Goal: Task Accomplishment & Management: Manage account settings

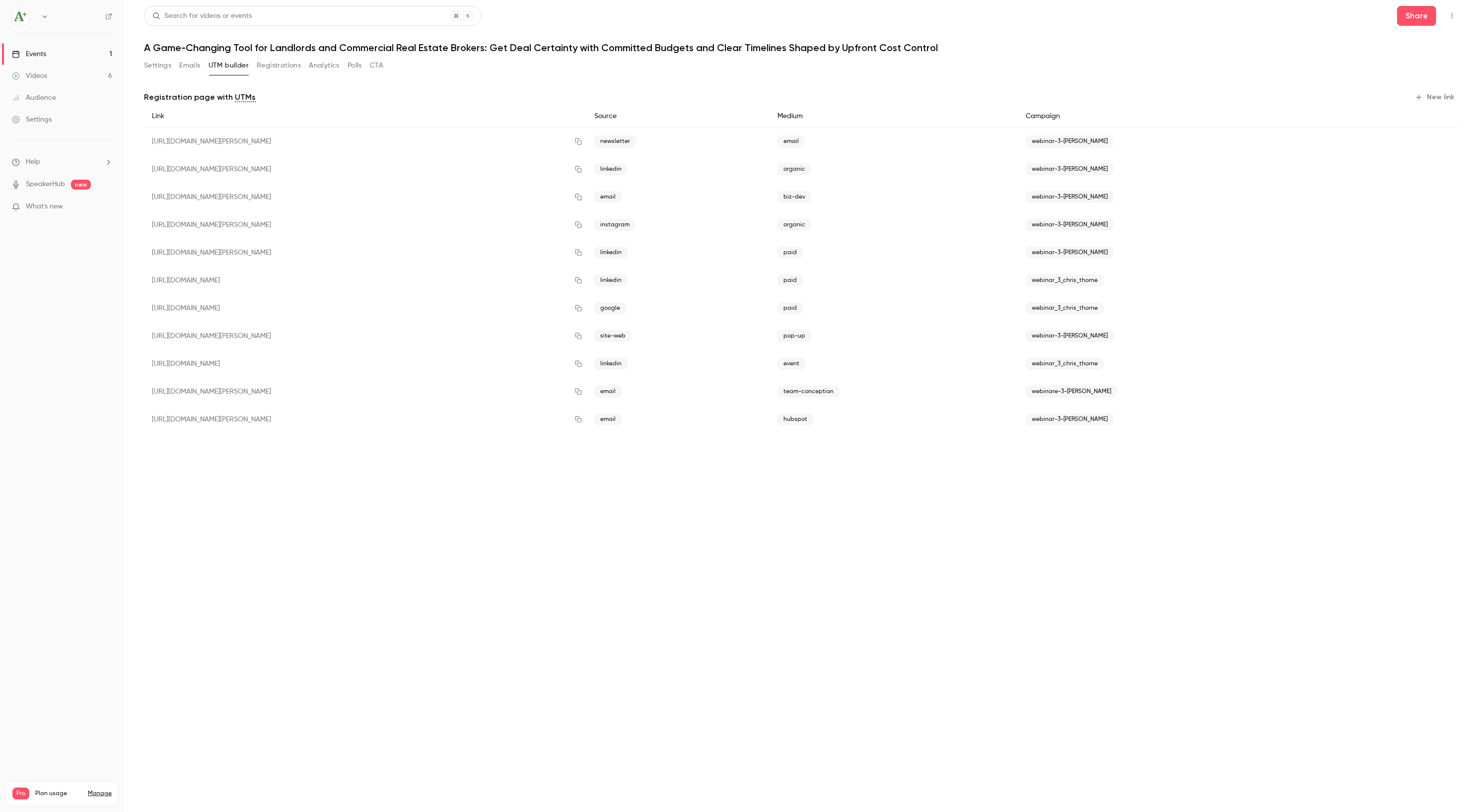
click at [285, 71] on button "Registrations" at bounding box center [279, 66] width 44 height 16
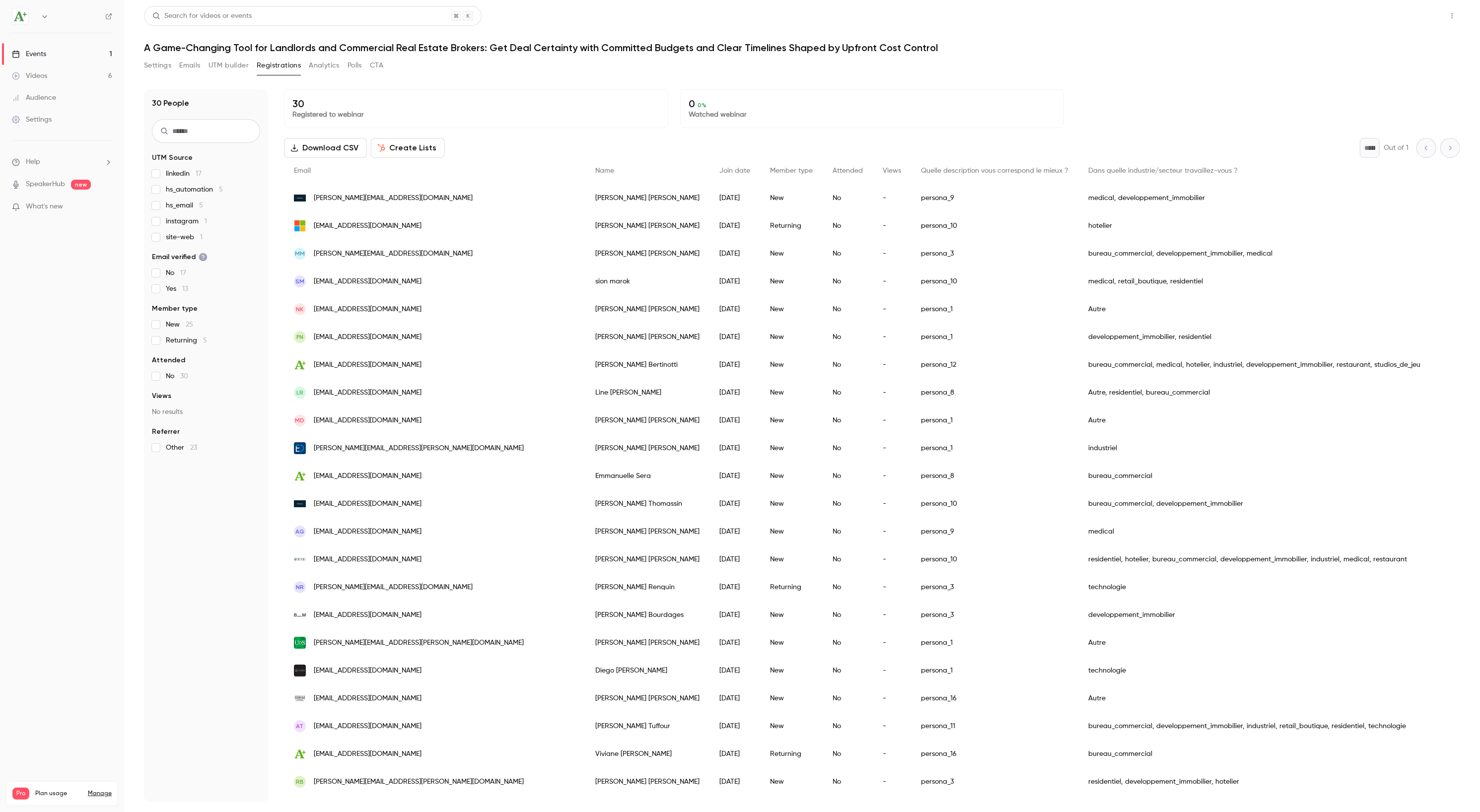
click at [1434, 14] on button "Share" at bounding box center [1417, 16] width 40 height 20
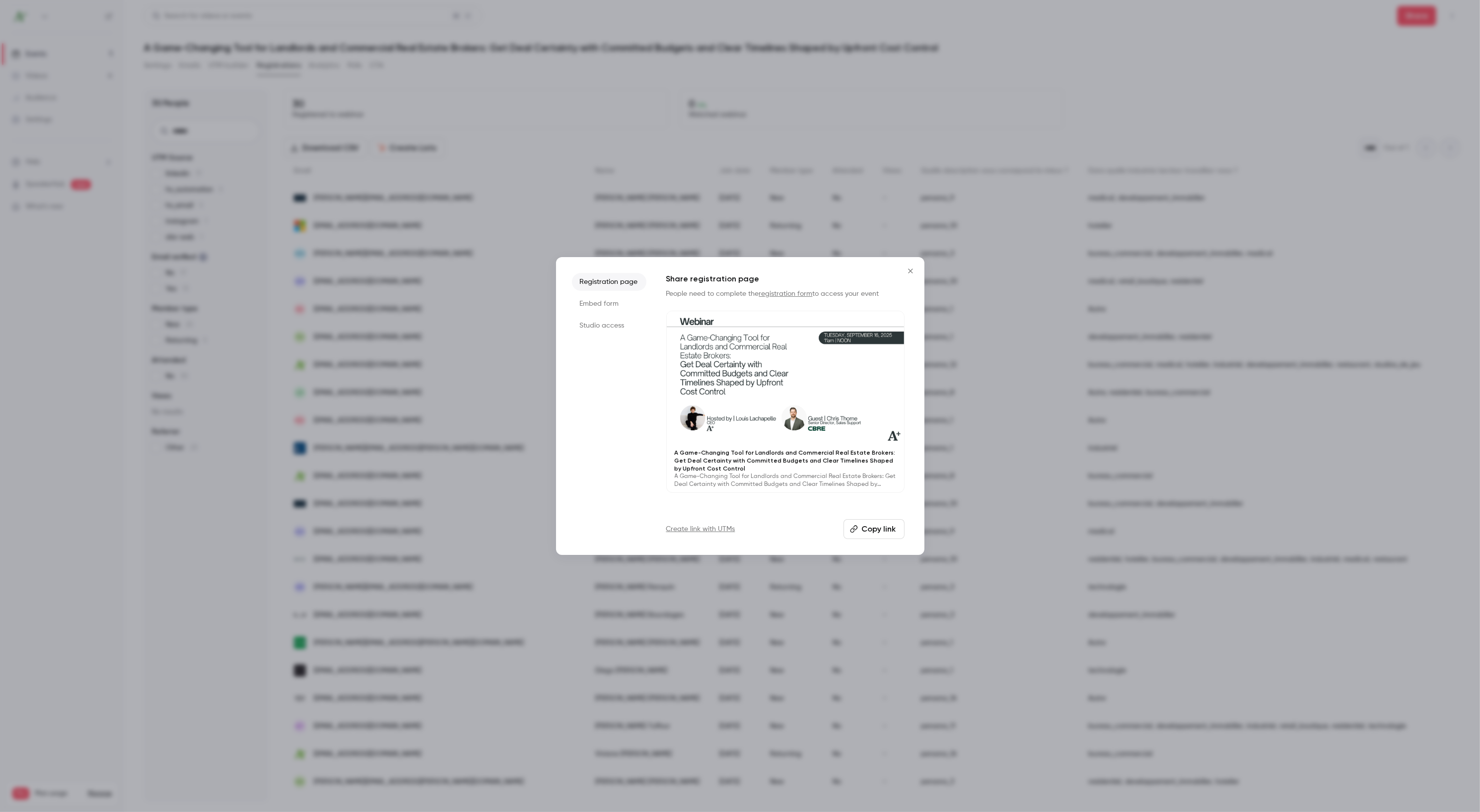
click at [881, 521] on button "Copy link" at bounding box center [873, 529] width 61 height 20
click at [909, 271] on icon "Close" at bounding box center [911, 271] width 5 height 5
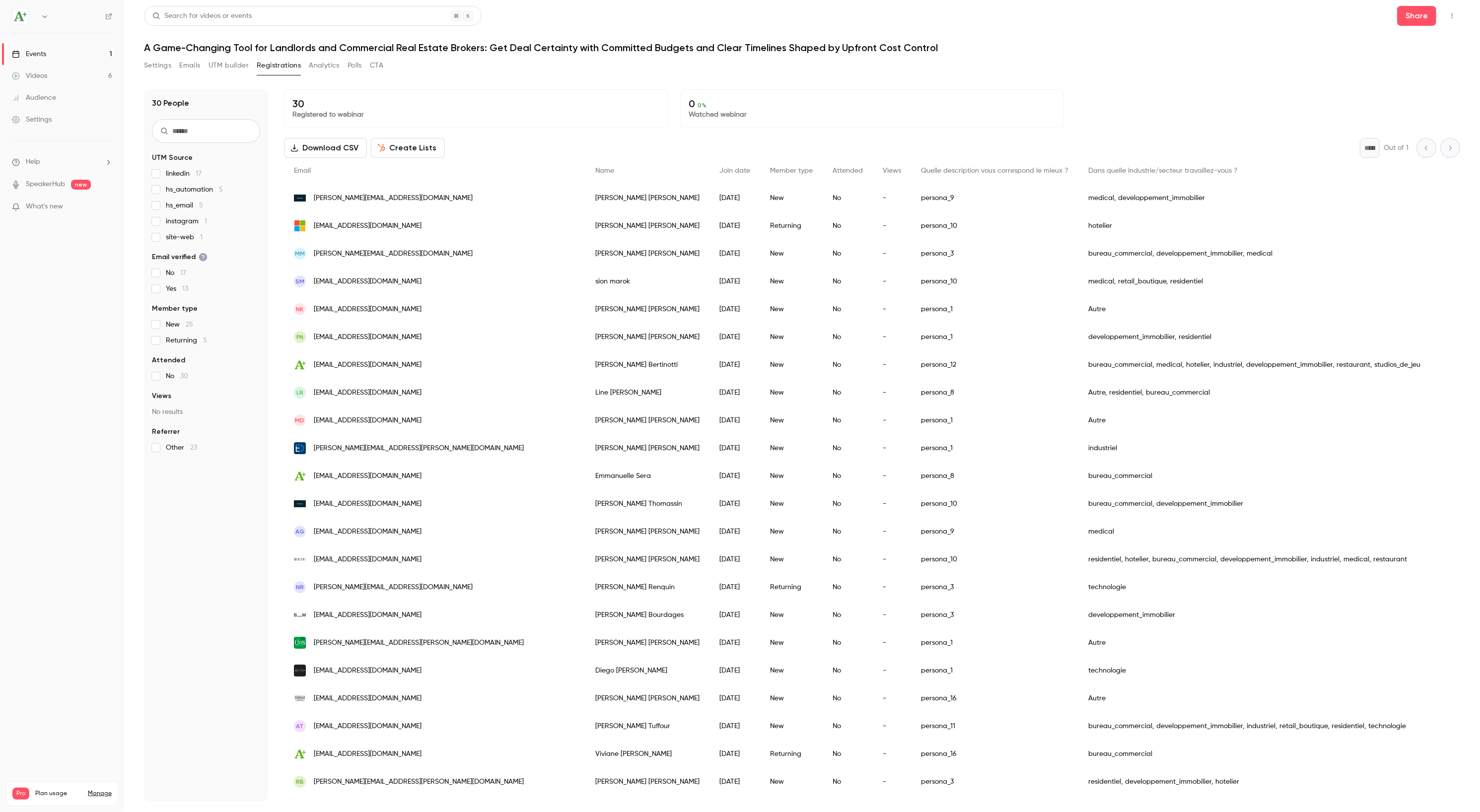
click at [179, 122] on input "text" at bounding box center [206, 131] width 108 height 24
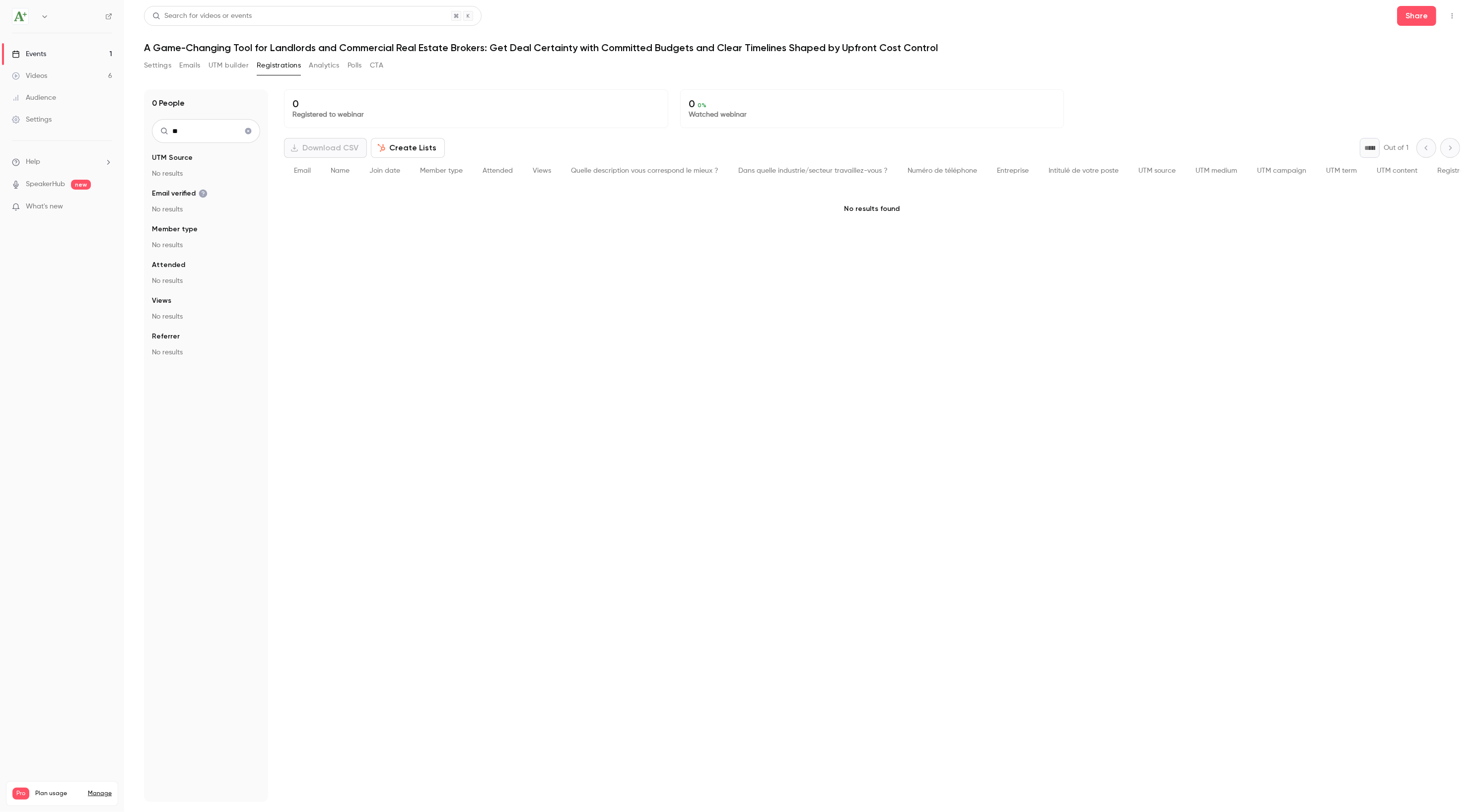
type input "*"
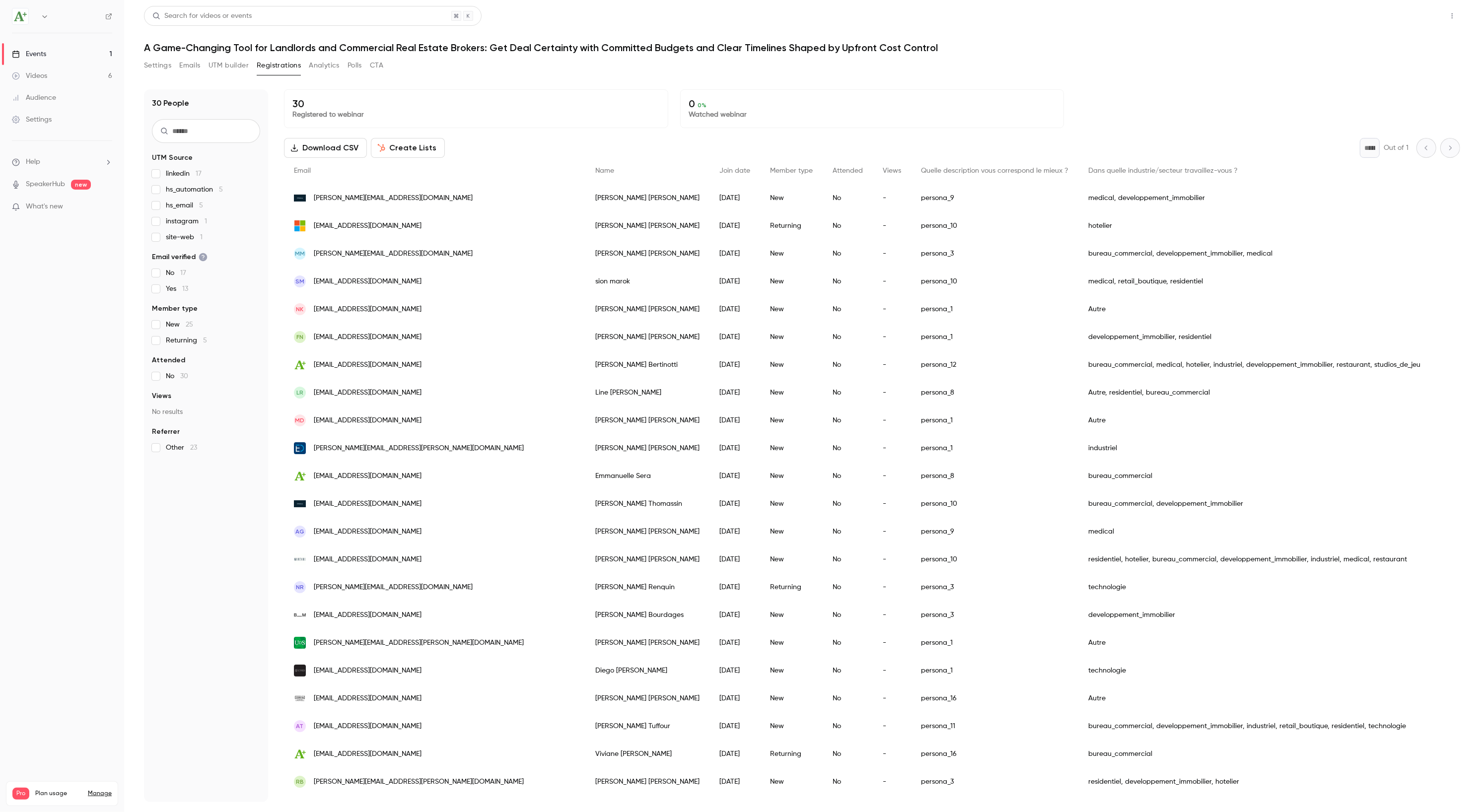
click at [1410, 20] on button "Share" at bounding box center [1417, 16] width 40 height 20
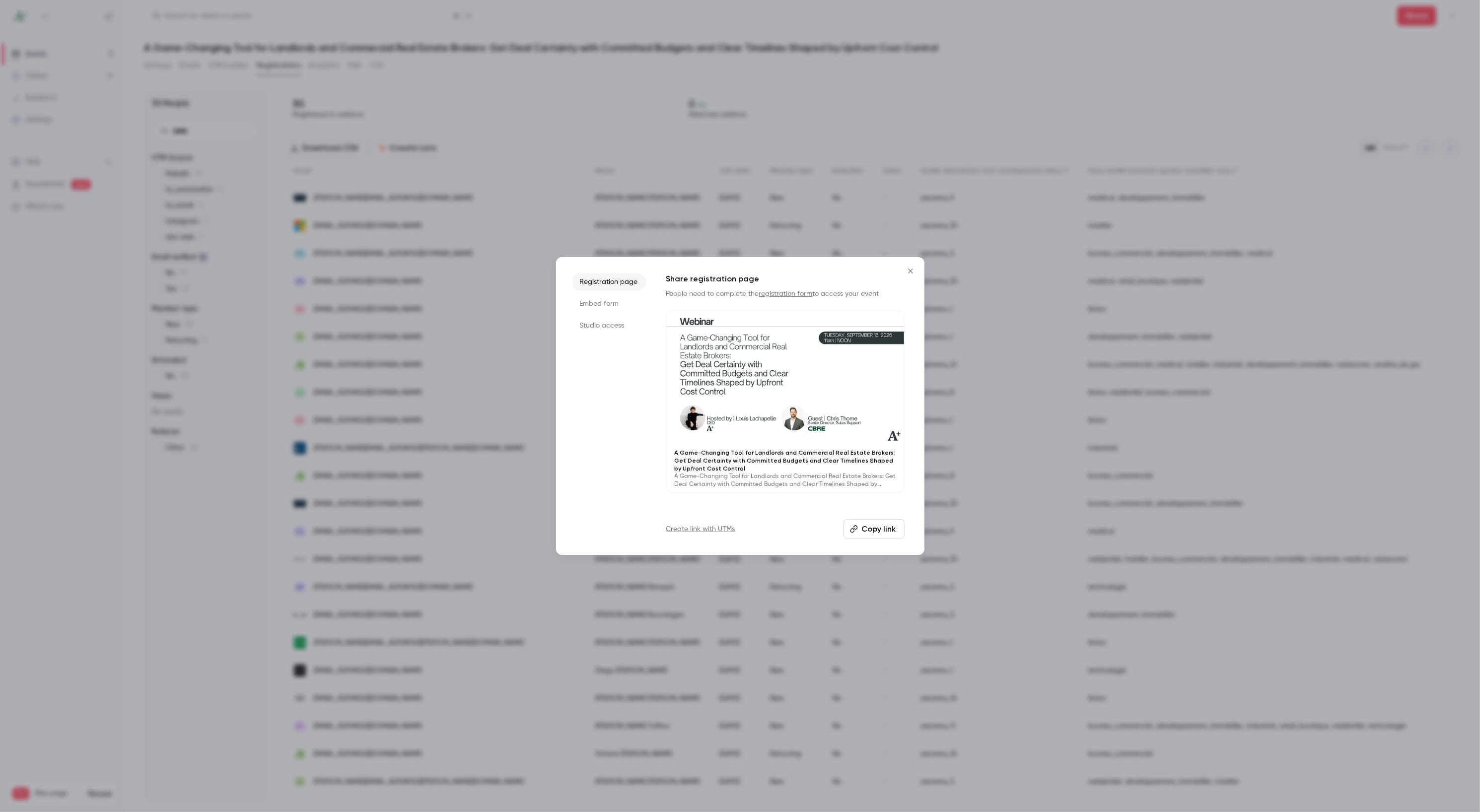
click at [888, 526] on button "Copy link" at bounding box center [873, 529] width 61 height 20
click at [908, 269] on icon "Close" at bounding box center [911, 271] width 5 height 5
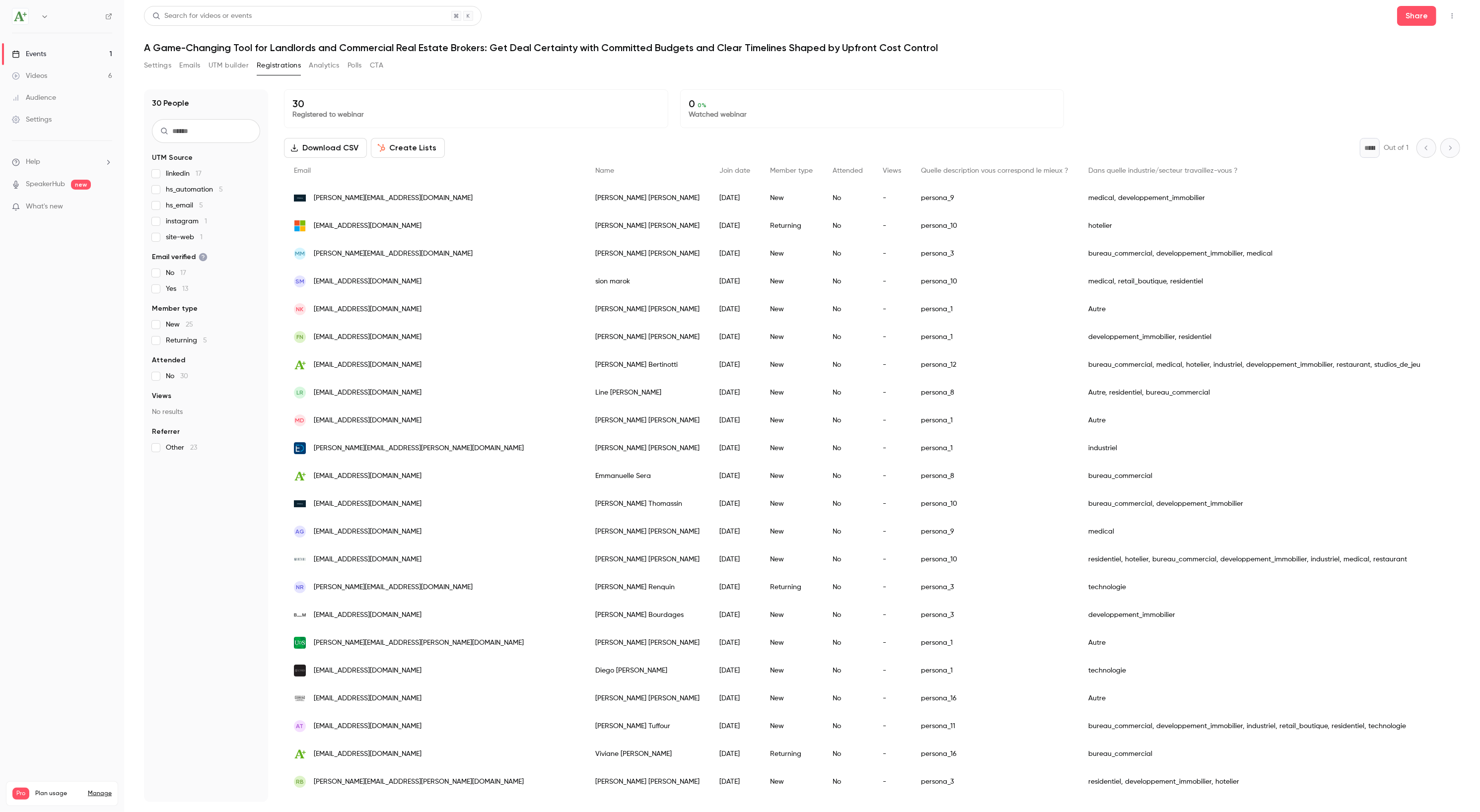
click at [1453, 20] on button "button" at bounding box center [1451, 16] width 16 height 16
click at [1404, 66] on div "Enter Studio" at bounding box center [1413, 66] width 75 height 10
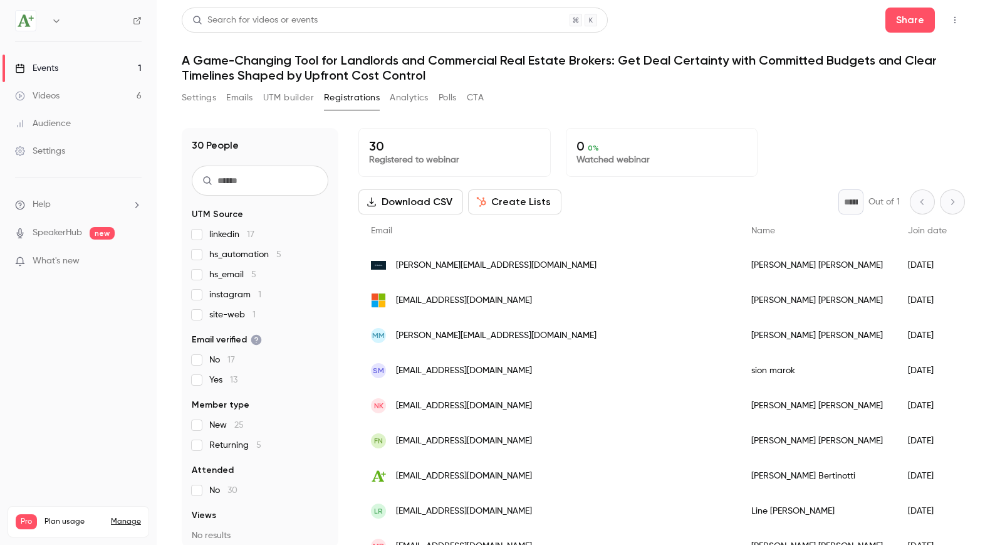
click at [951, 24] on icon "button" at bounding box center [955, 20] width 10 height 9
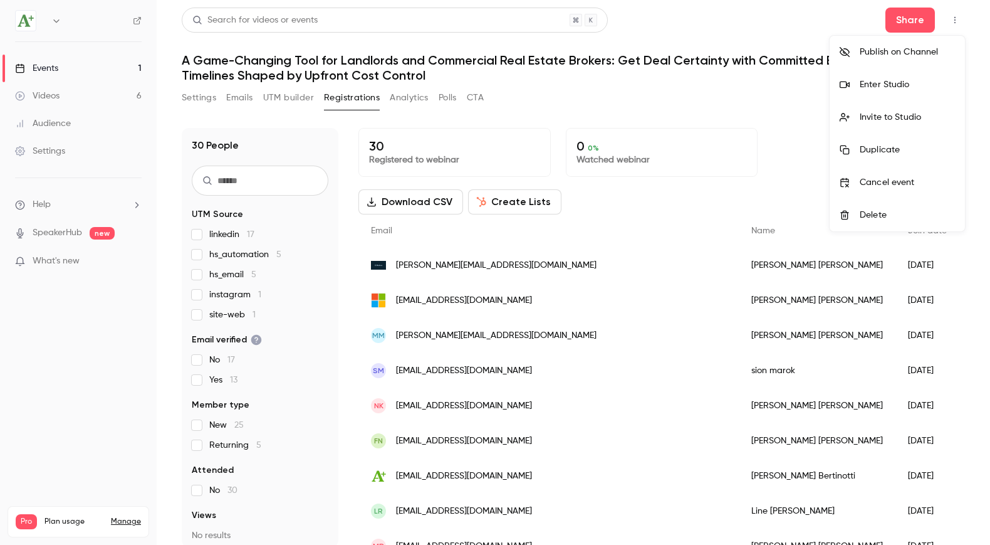
click at [905, 80] on div "Enter Studio" at bounding box center [907, 84] width 95 height 13
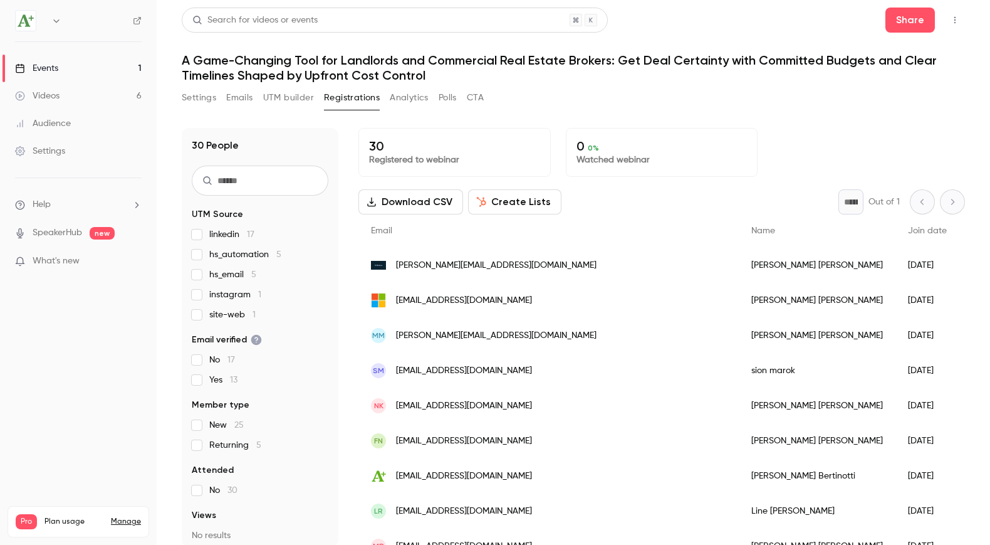
click at [271, 181] on input "text" at bounding box center [260, 180] width 137 height 30
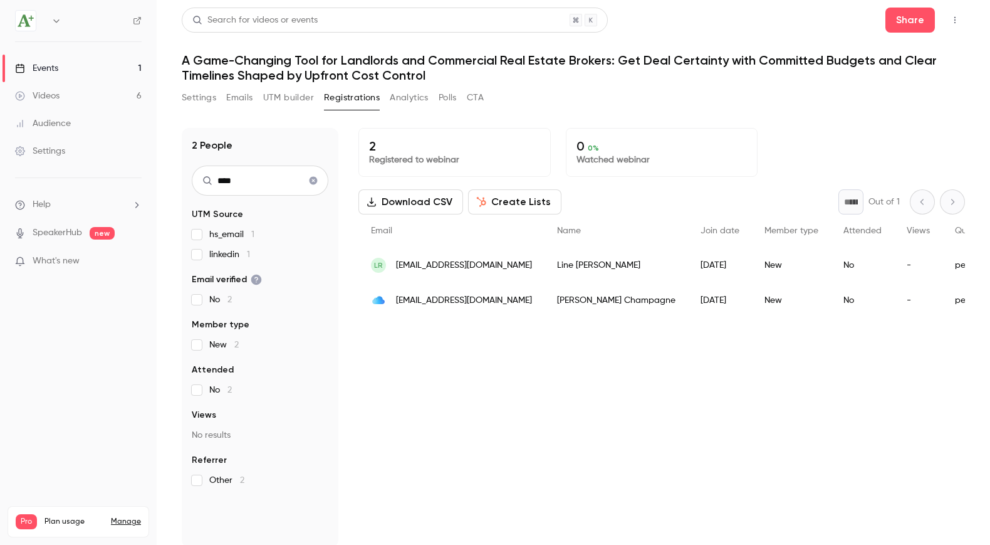
type input "****"
click at [309, 183] on icon "Clear search" at bounding box center [313, 180] width 10 height 9
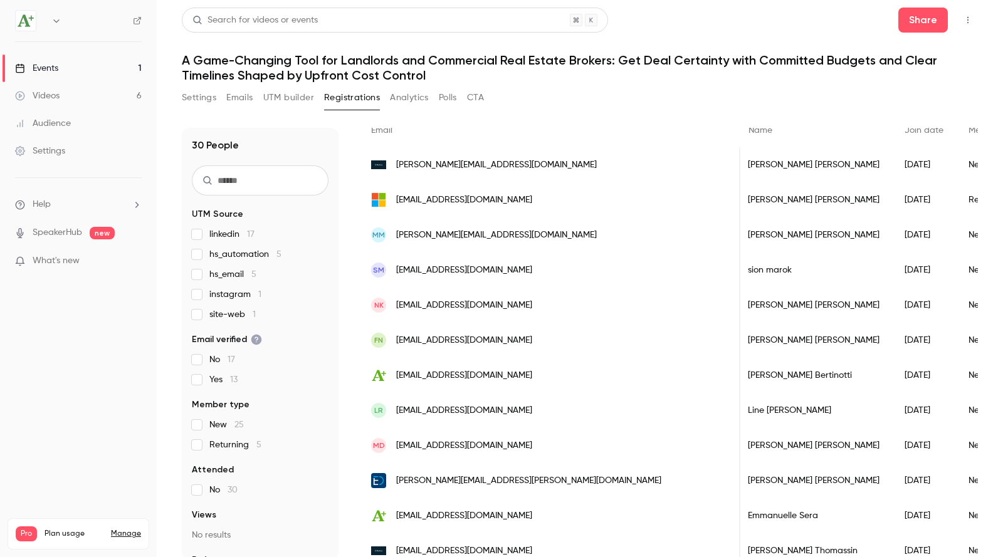
scroll to position [107, 0]
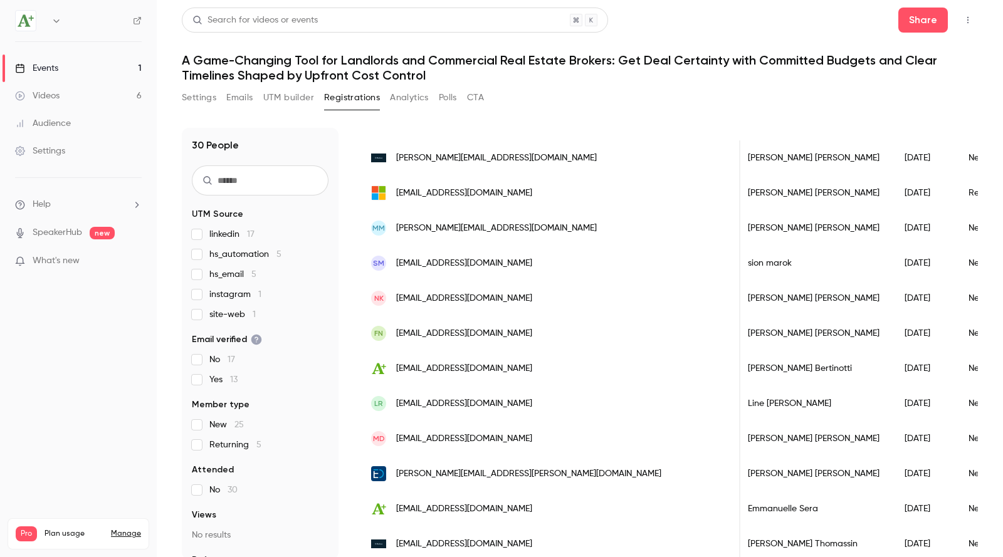
click at [232, 175] on input "text" at bounding box center [260, 180] width 137 height 30
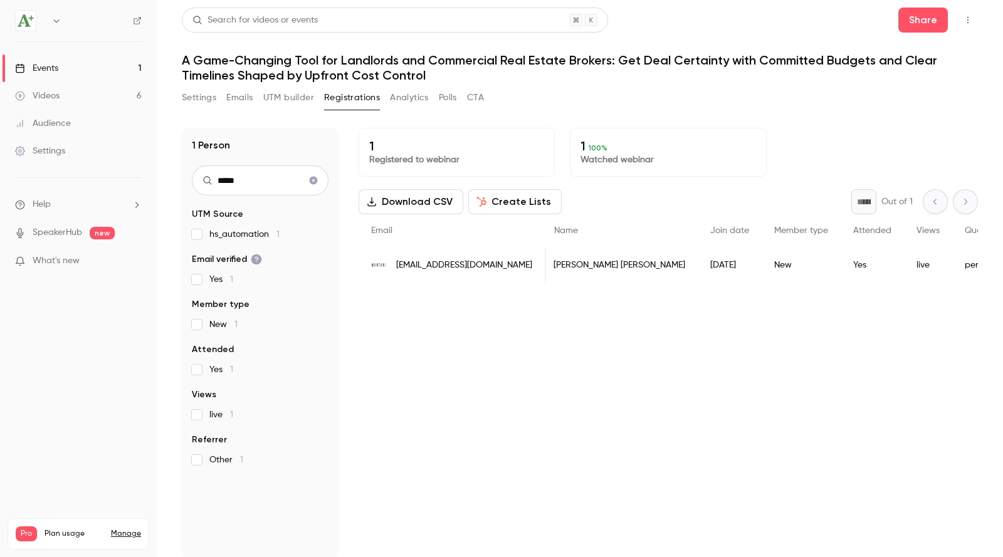
type input "*****"
click at [307, 174] on button "Clear search" at bounding box center [313, 181] width 20 height 20
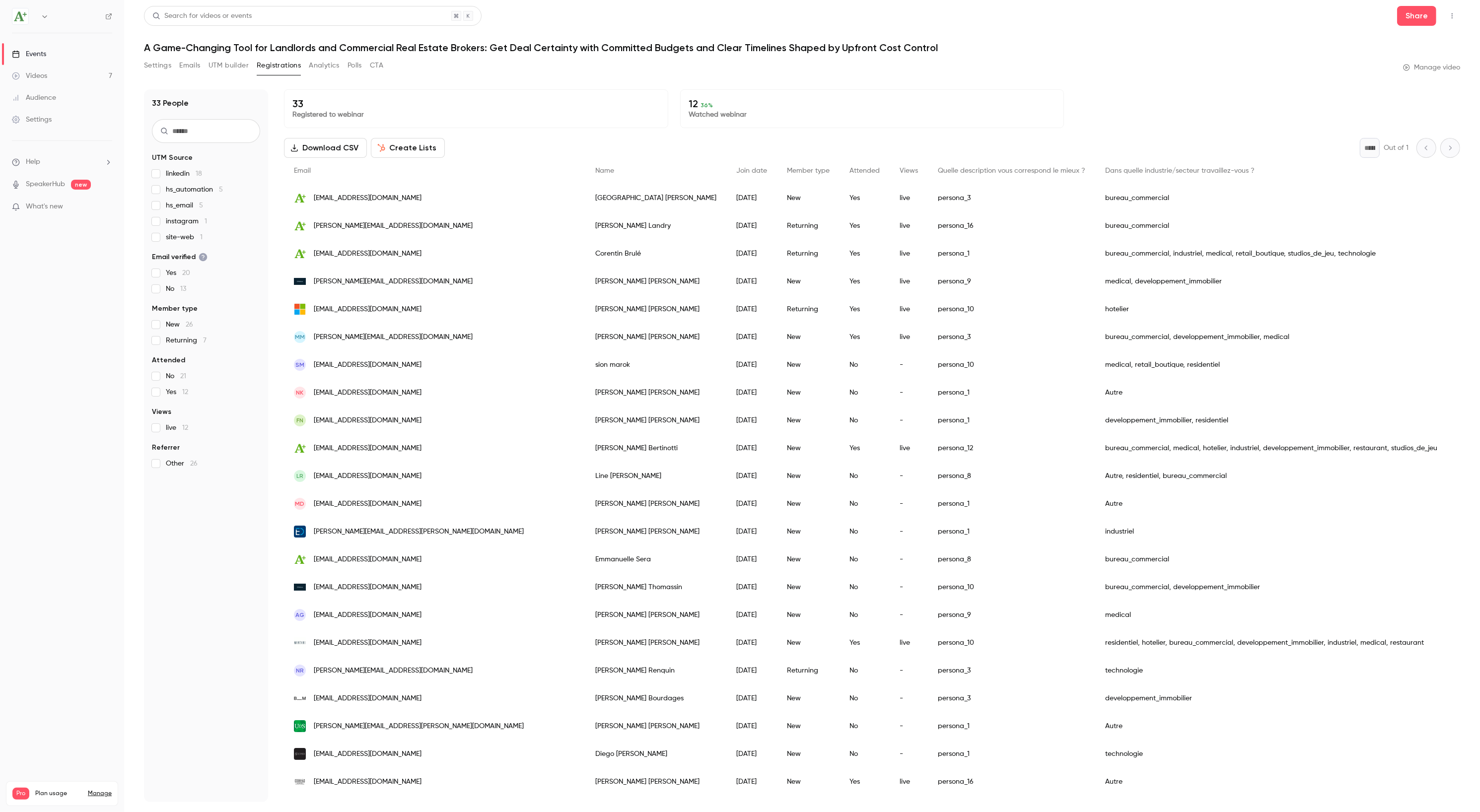
click at [1453, 18] on icon "button" at bounding box center [1452, 16] width 8 height 7
click at [703, 112] on div at bounding box center [740, 406] width 1480 height 812
click at [173, 70] on div "Settings Emails UTM builder Registrations Analytics Polls CTA" at bounding box center [264, 66] width 239 height 16
click at [159, 70] on button "Settings" at bounding box center [158, 66] width 27 height 16
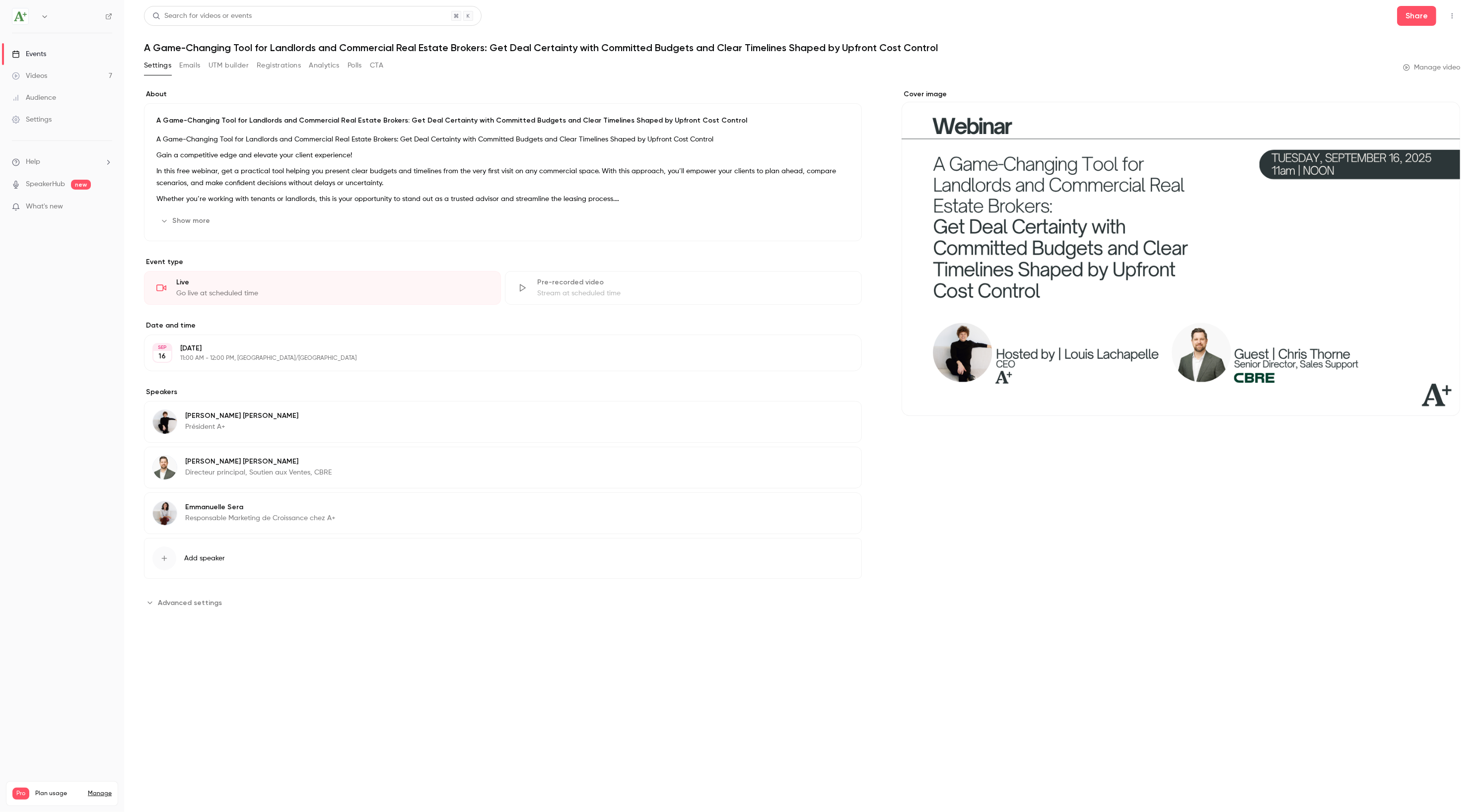
click at [352, 69] on button "Polls" at bounding box center [355, 66] width 14 height 16
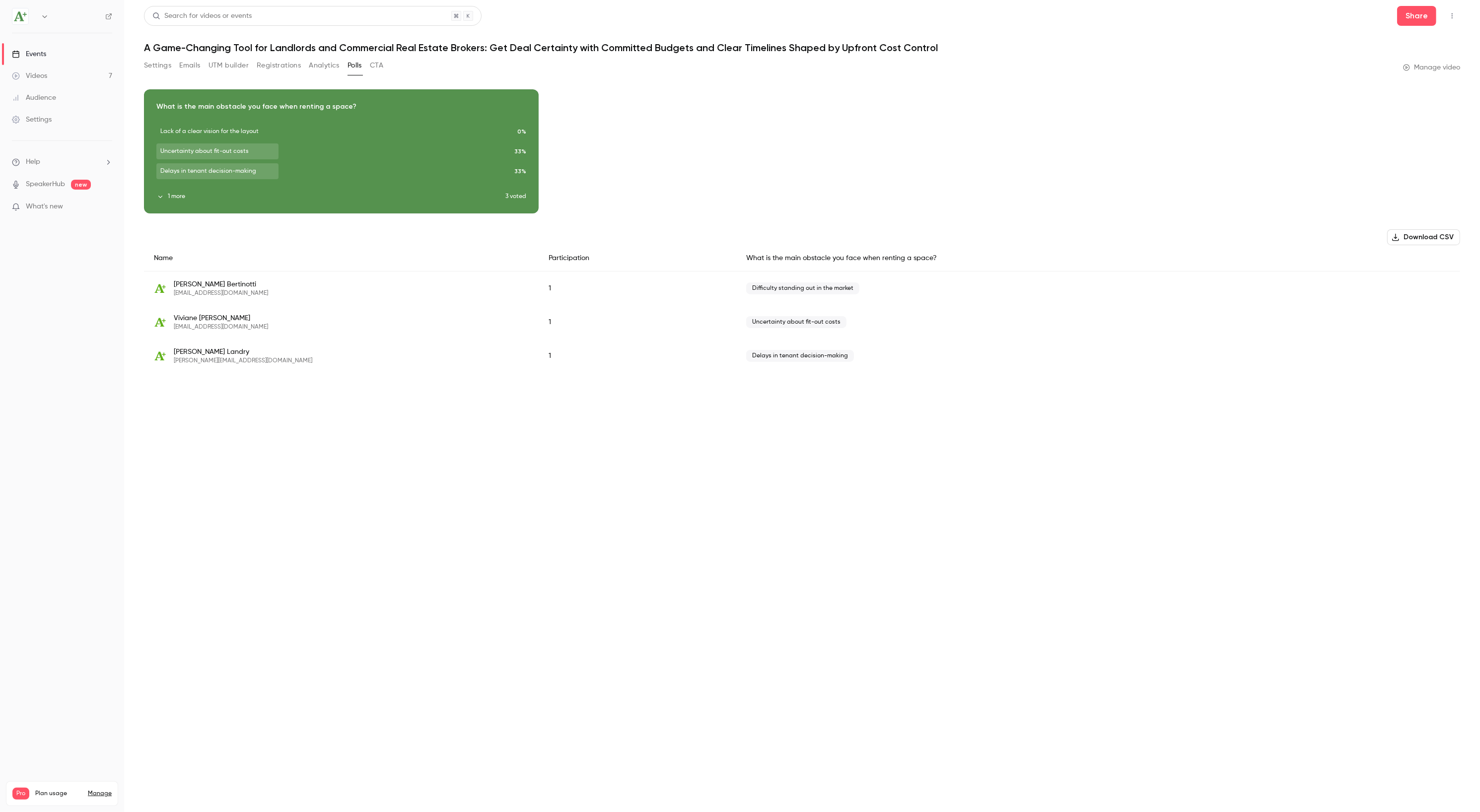
click at [379, 67] on button "CTA" at bounding box center [376, 66] width 13 height 16
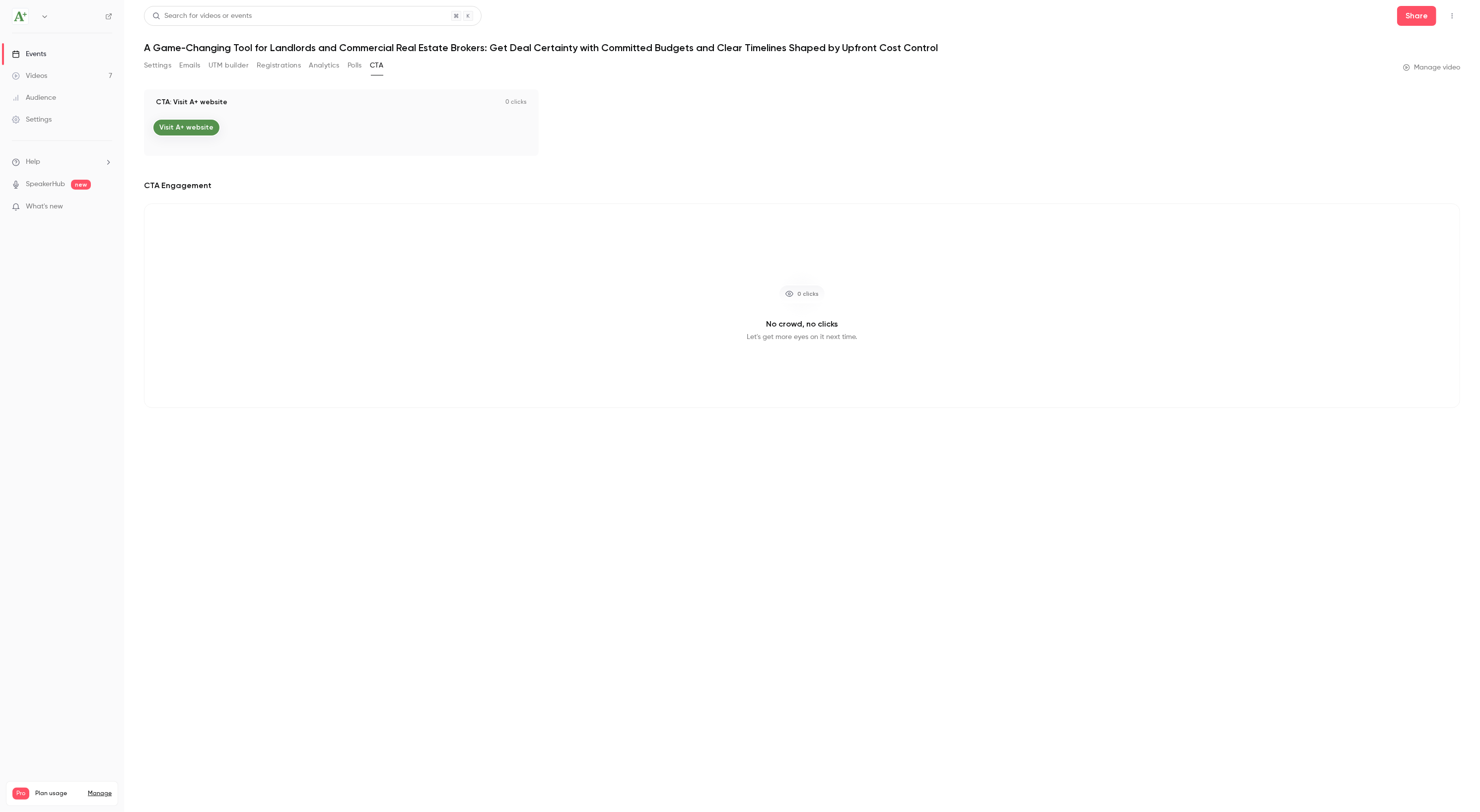
click at [324, 71] on button "Analytics" at bounding box center [324, 66] width 31 height 16
click at [224, 67] on button "UTM builder" at bounding box center [228, 66] width 40 height 16
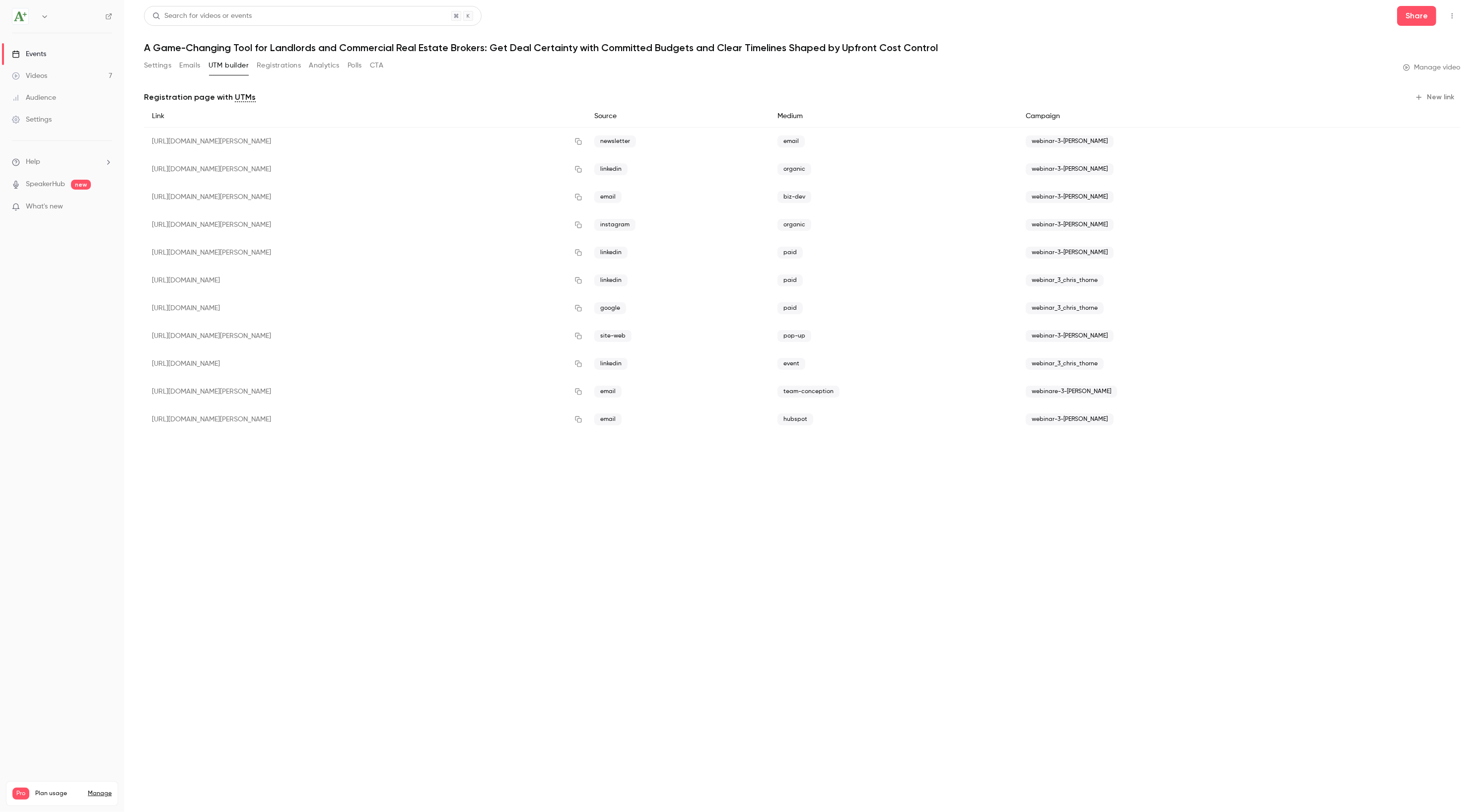
click at [276, 68] on button "Registrations" at bounding box center [279, 66] width 44 height 16
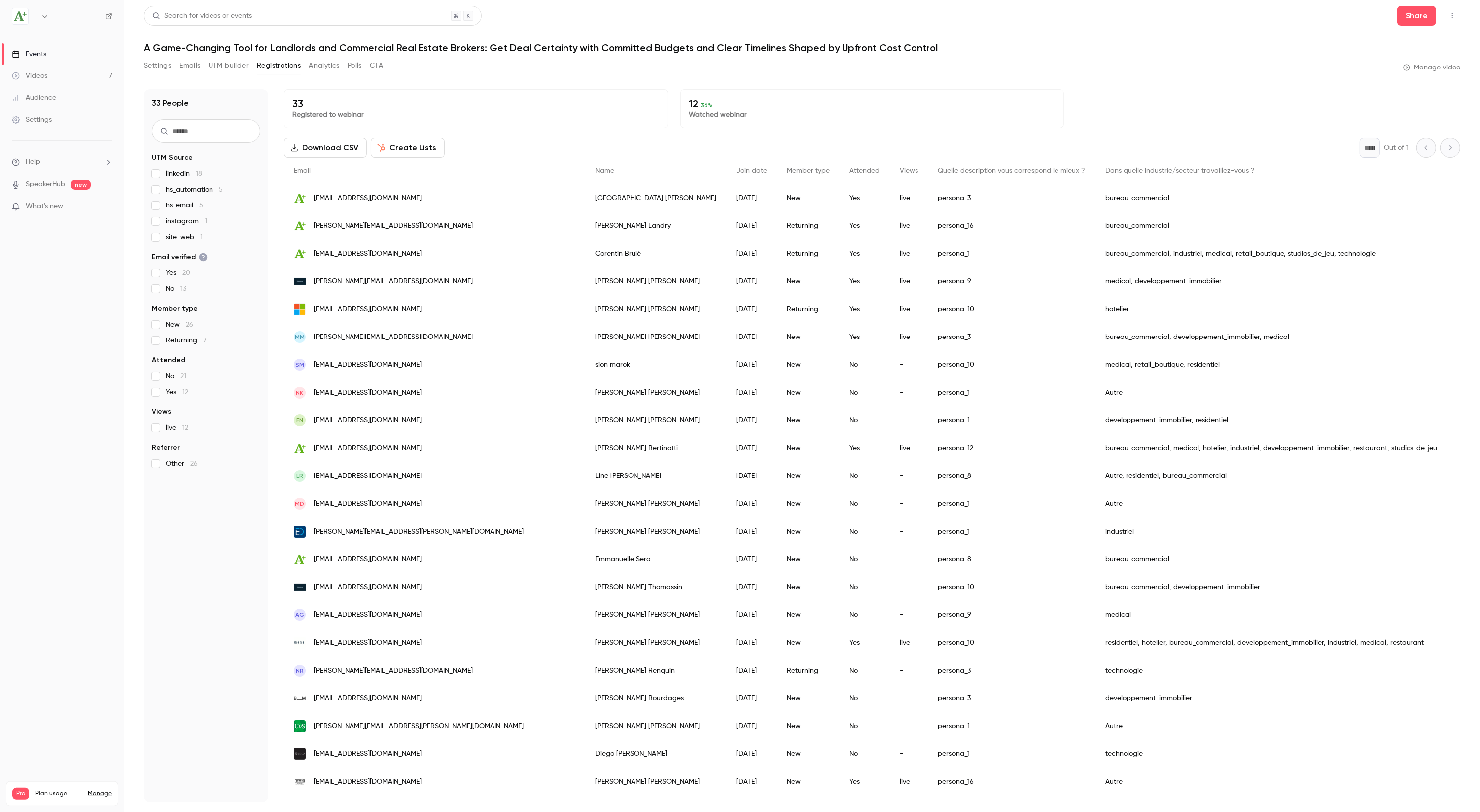
click at [332, 66] on button "Analytics" at bounding box center [324, 66] width 31 height 16
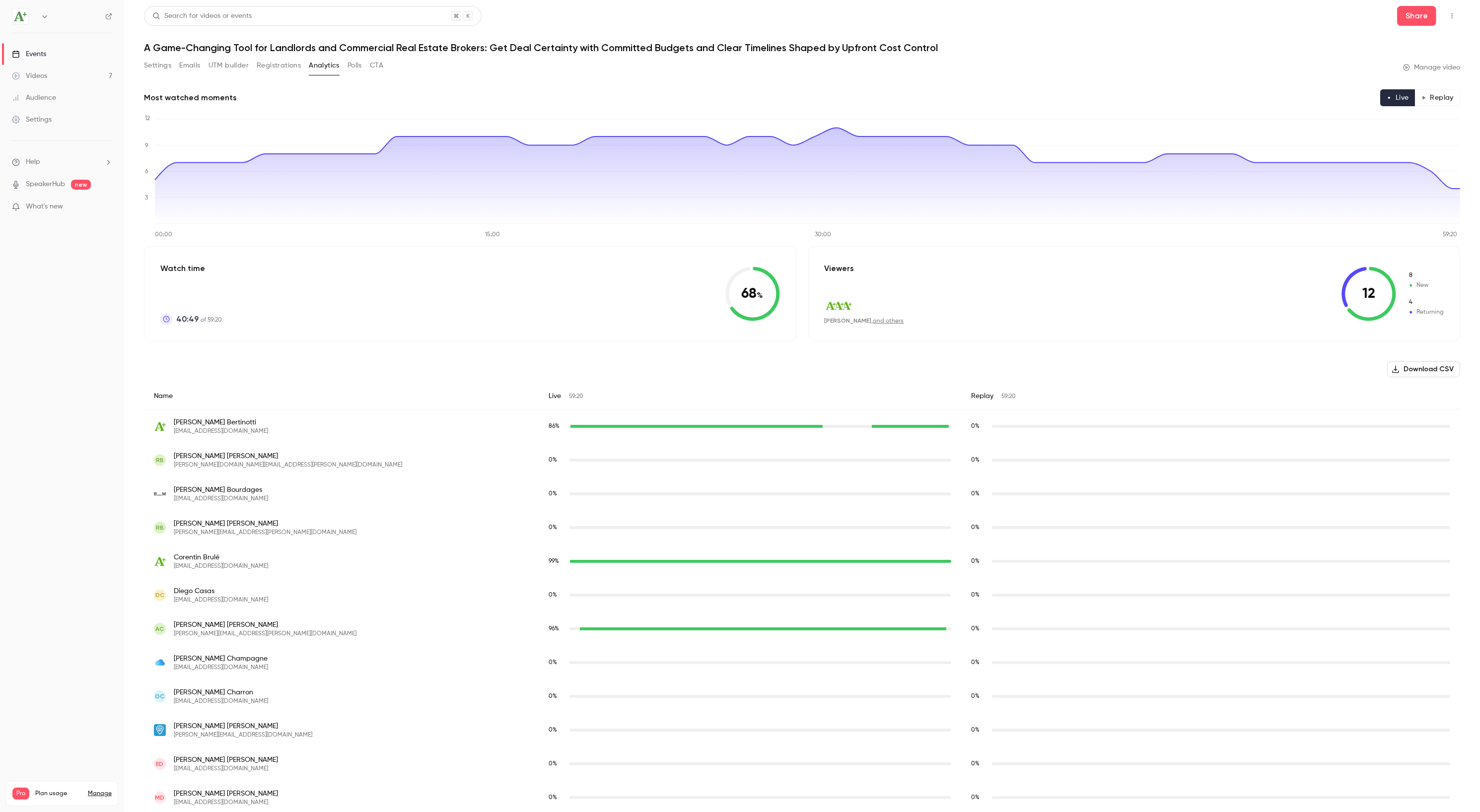
click at [162, 64] on button "Settings" at bounding box center [158, 66] width 27 height 16
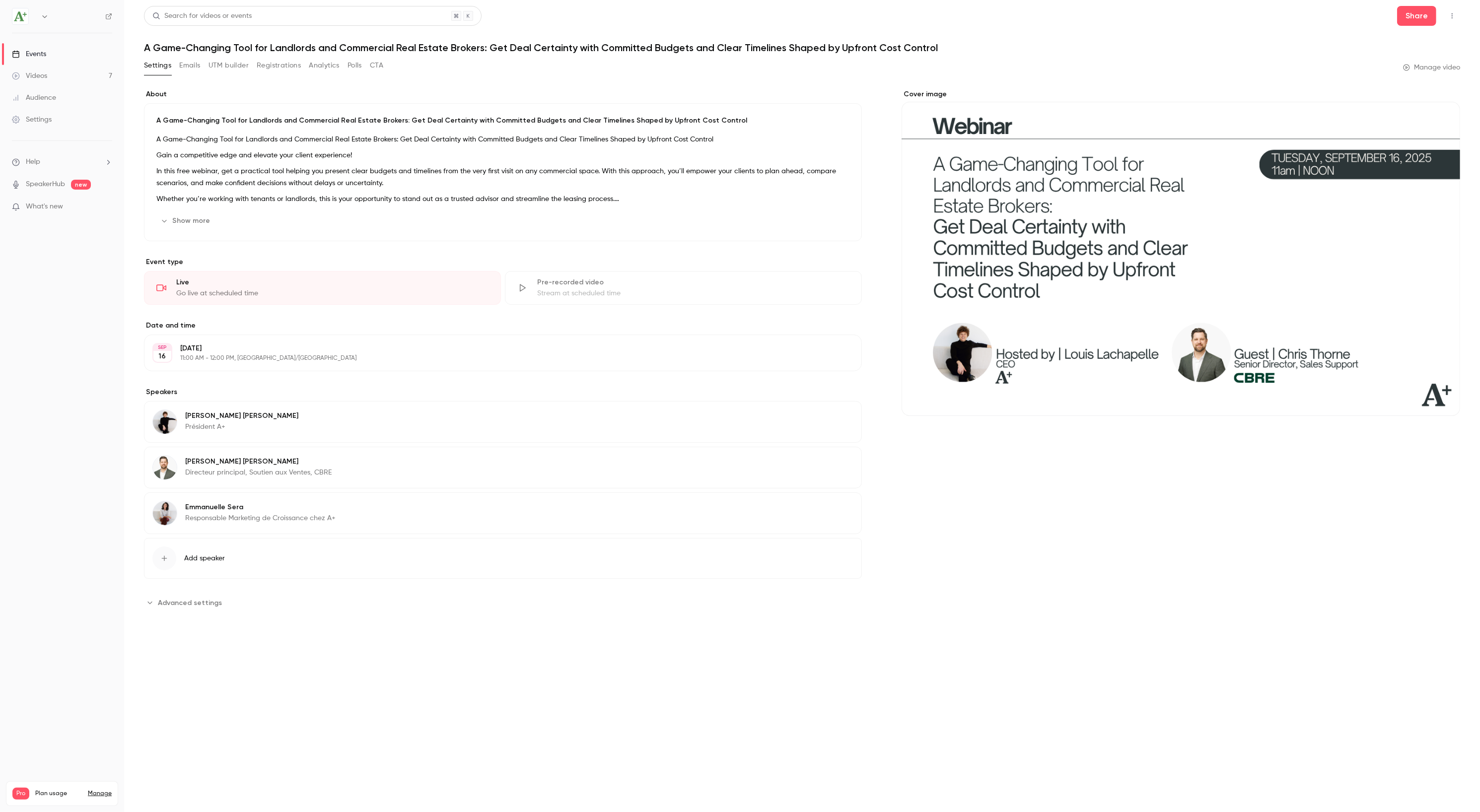
click at [318, 60] on button "Analytics" at bounding box center [324, 66] width 31 height 16
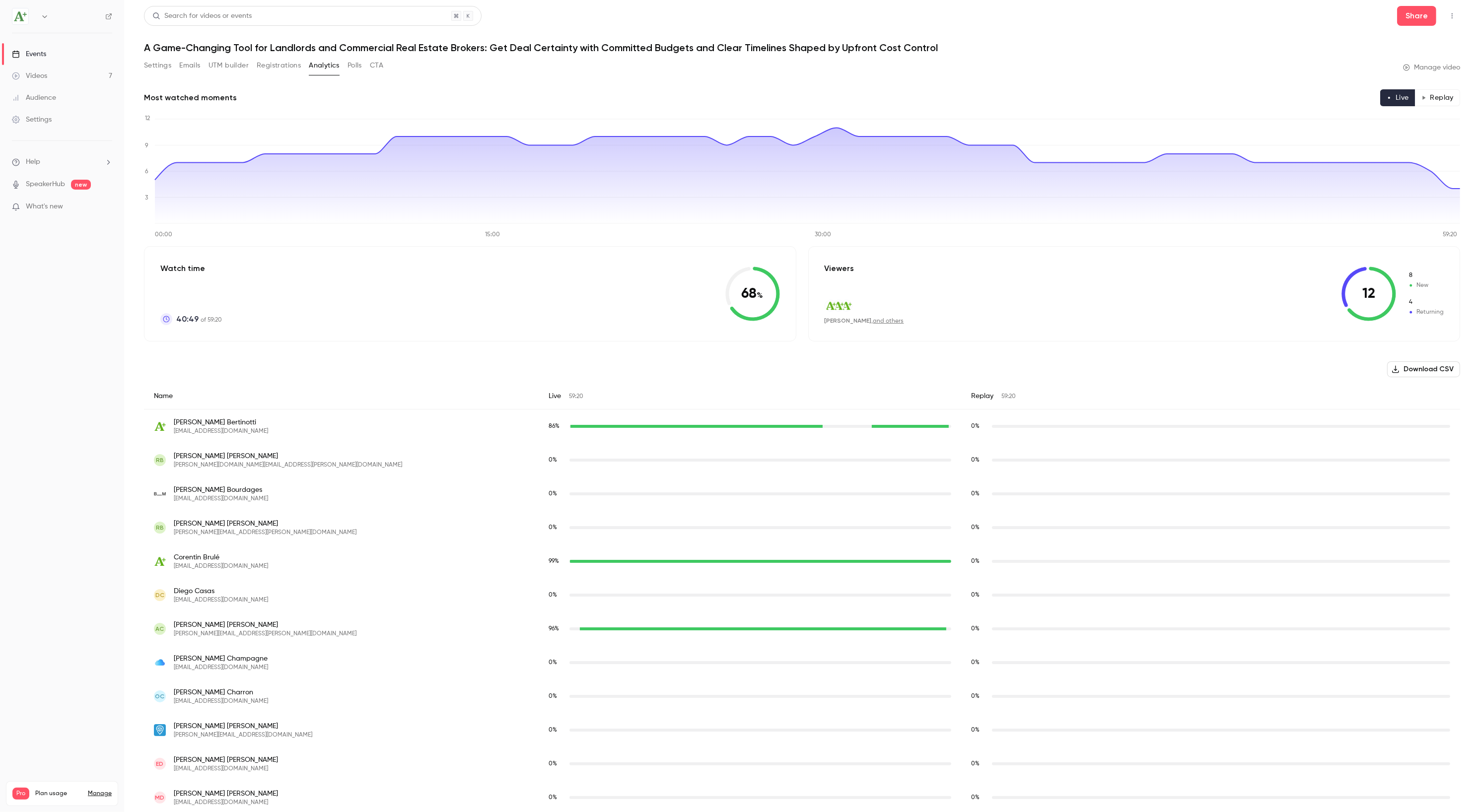
click at [352, 70] on button "Polls" at bounding box center [355, 66] width 14 height 16
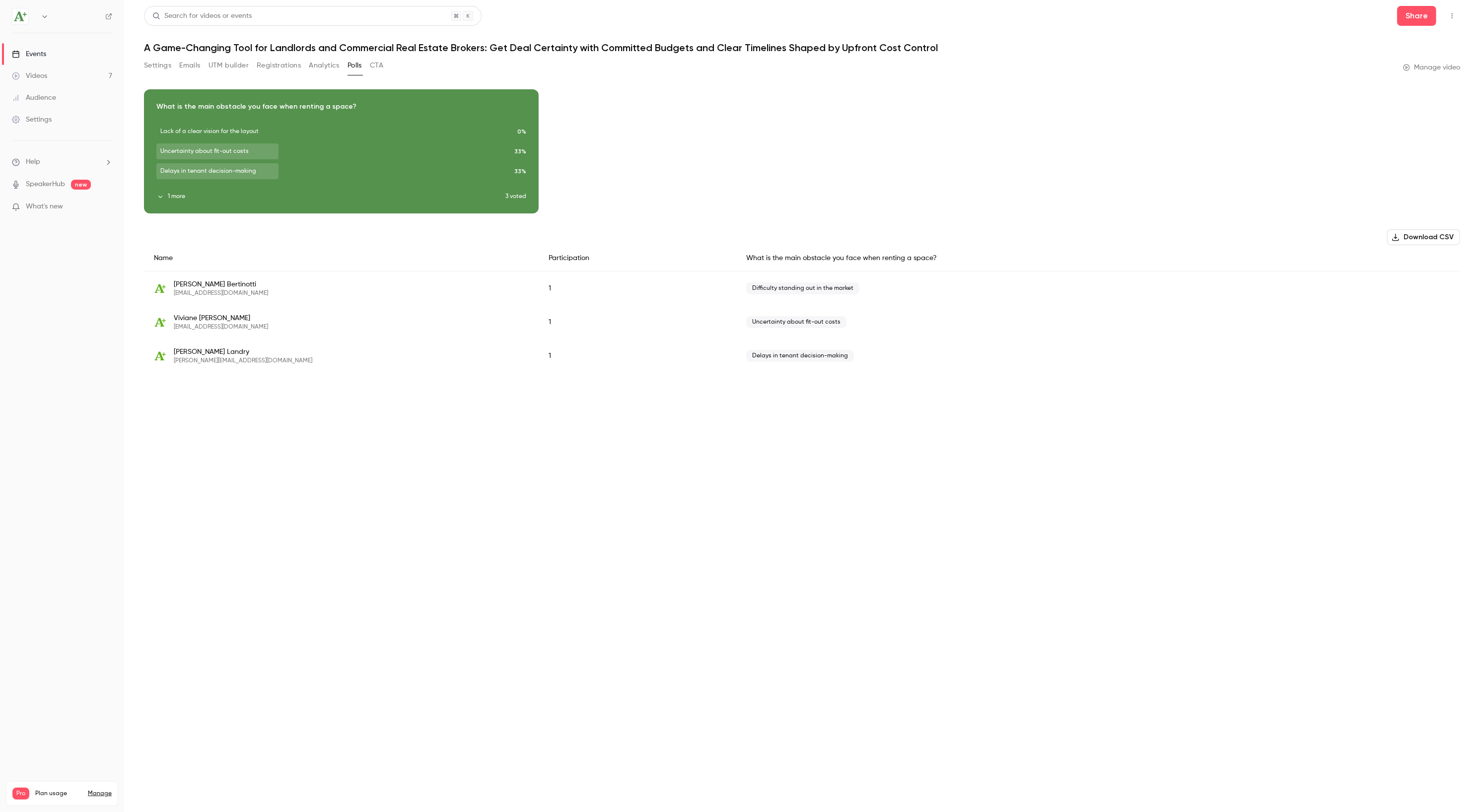
click at [379, 69] on button "CTA" at bounding box center [376, 66] width 13 height 16
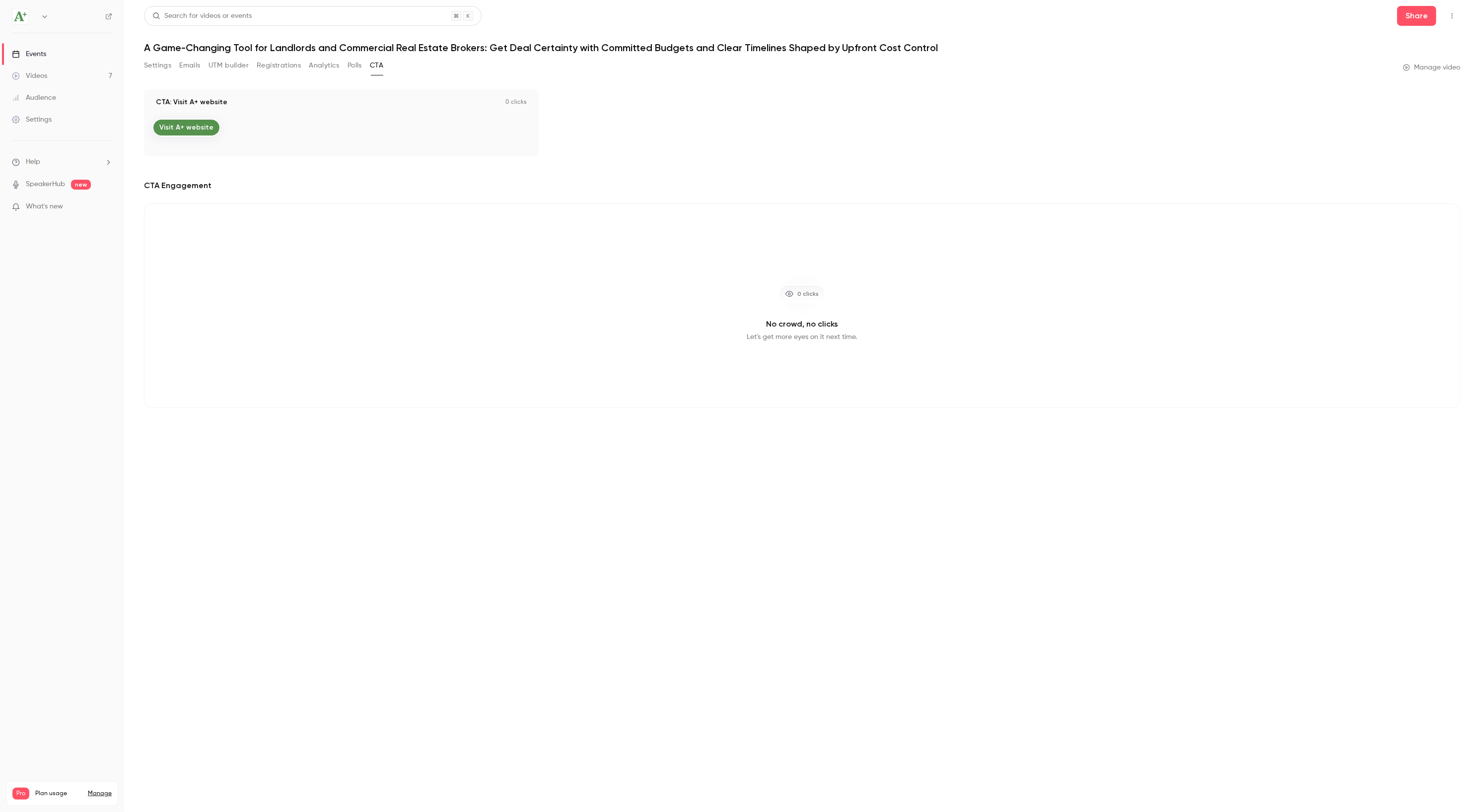
click at [153, 67] on button "Settings" at bounding box center [158, 66] width 27 height 16
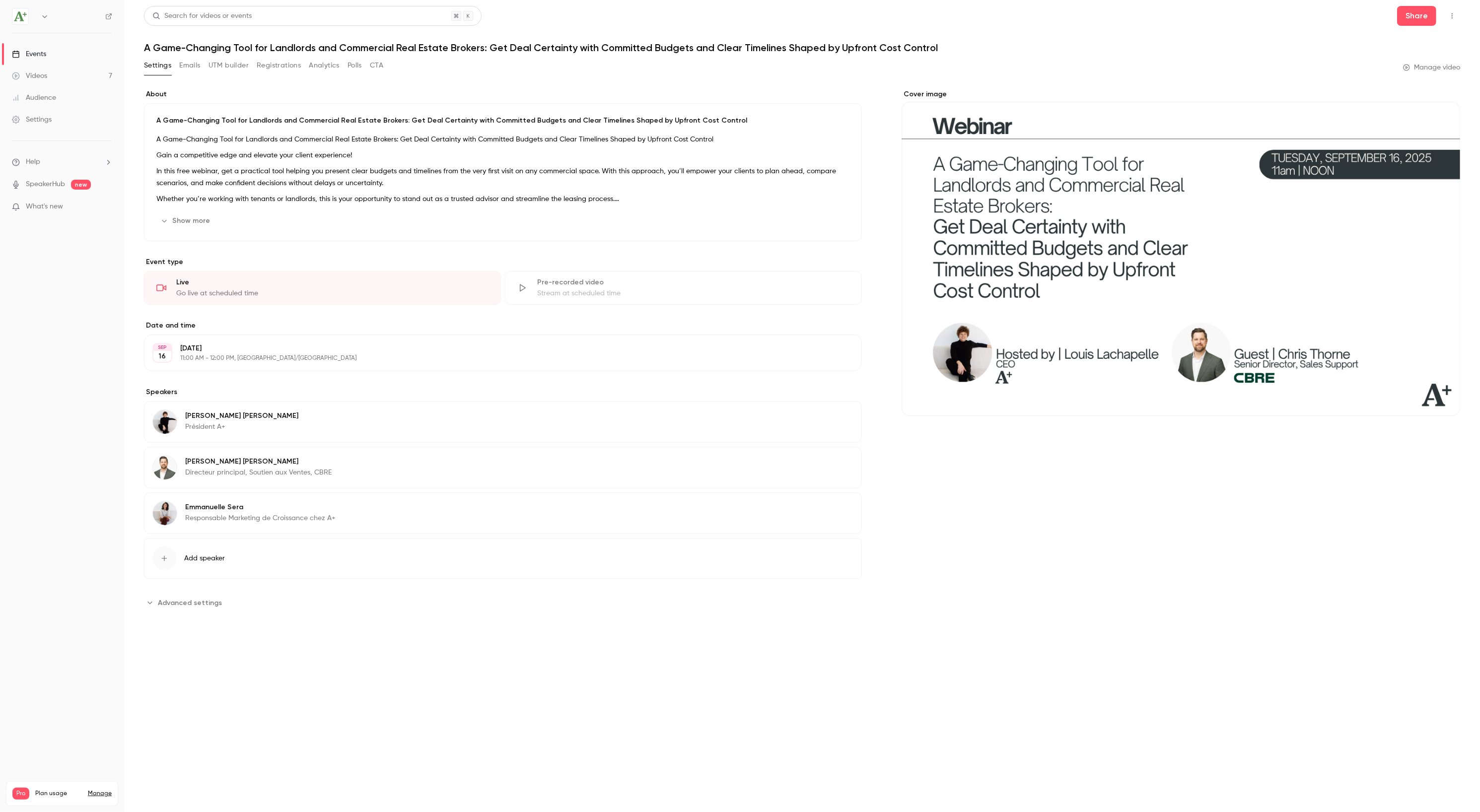
click at [48, 116] on div "Settings" at bounding box center [32, 120] width 40 height 10
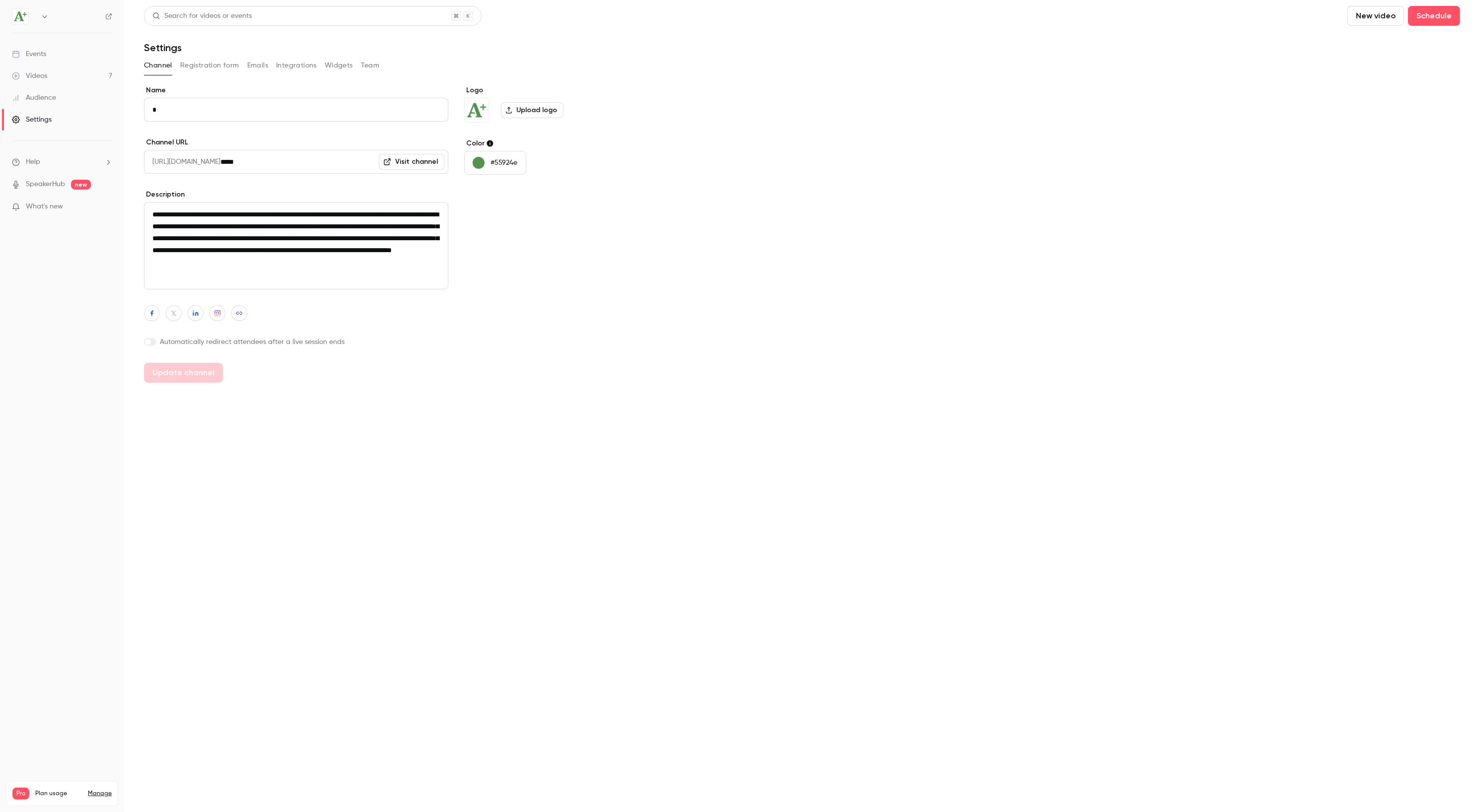
click at [52, 98] on div "Audience" at bounding box center [34, 97] width 44 height 10
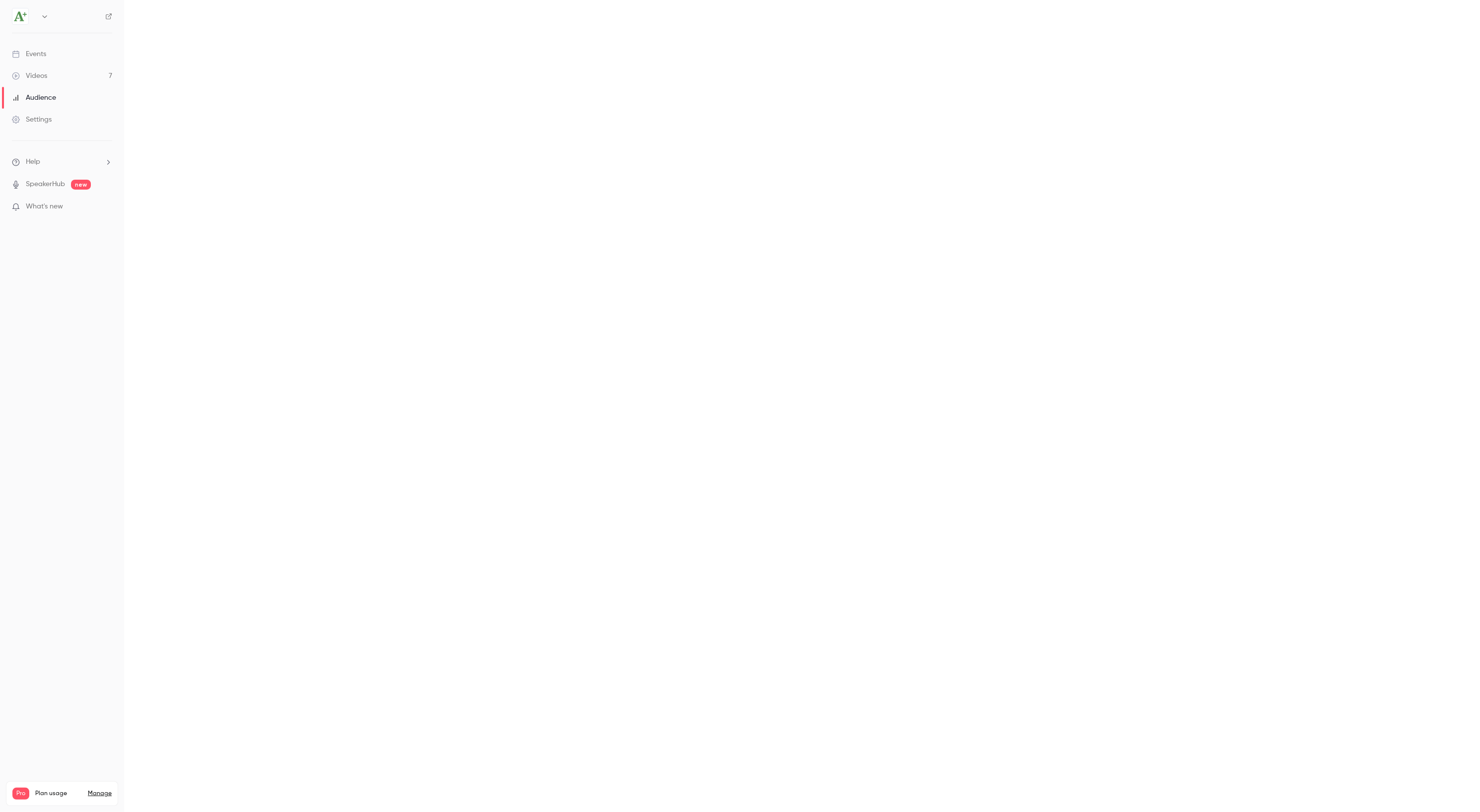
click at [52, 75] on link "Videos 7" at bounding box center [62, 76] width 124 height 22
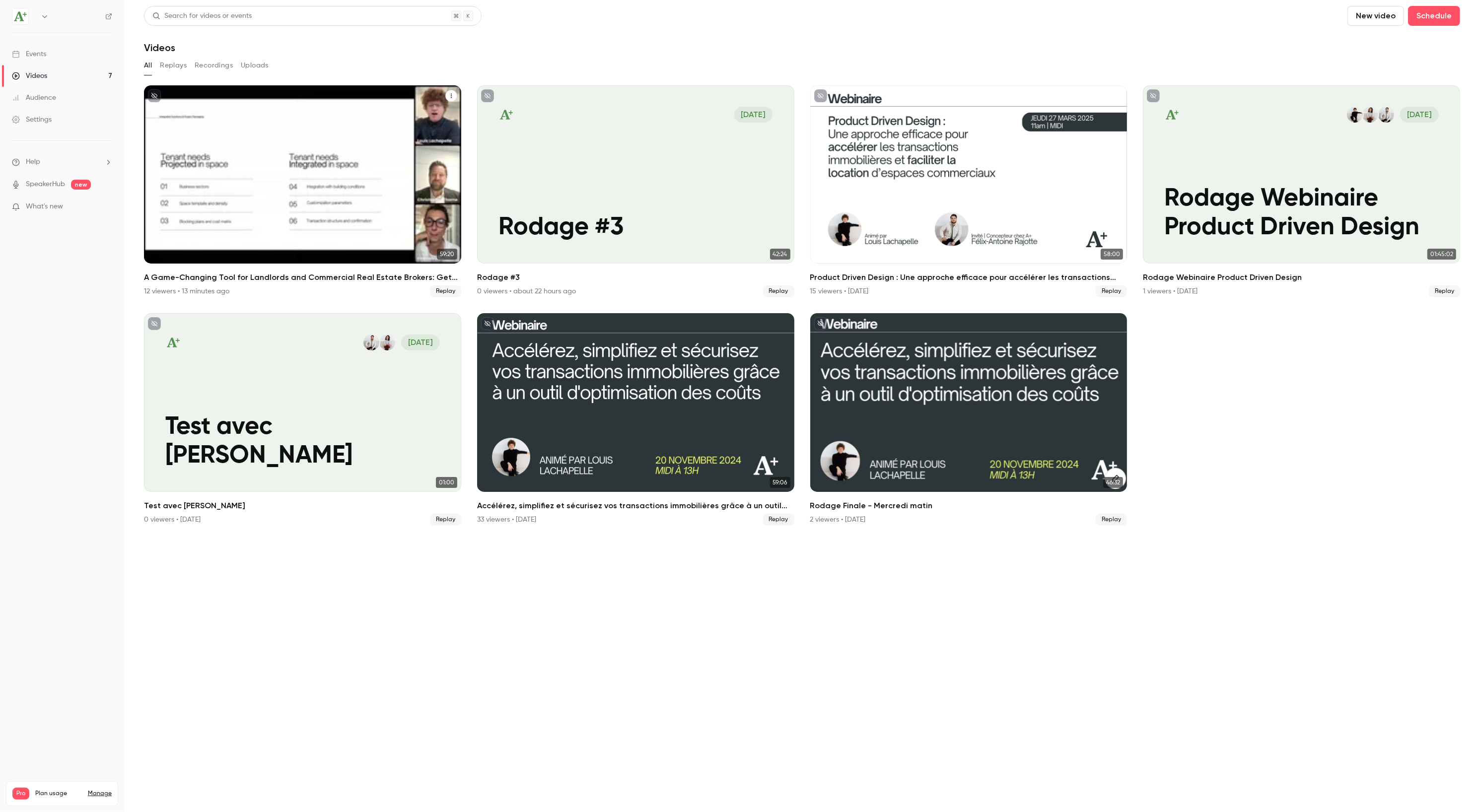
click at [447, 95] on button "A Game-Changing Tool for Landlords and Commercial Real Estate Brokers: Get Deal…" at bounding box center [451, 95] width 12 height 12
click at [388, 115] on div "Share" at bounding box center [411, 119] width 78 height 10
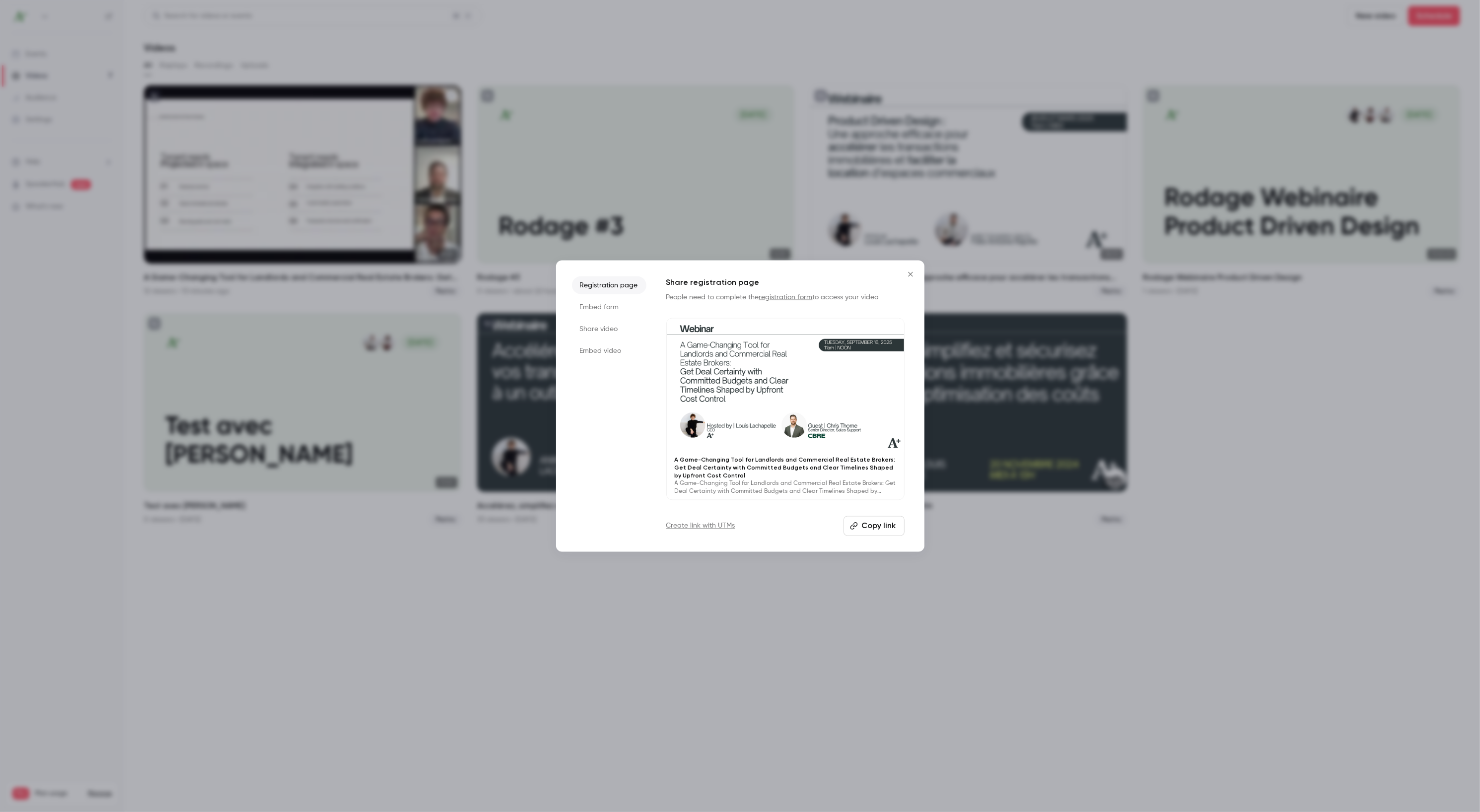
click at [872, 526] on button "Copy link" at bounding box center [873, 525] width 61 height 20
click at [909, 275] on icon "Close" at bounding box center [911, 275] width 5 height 5
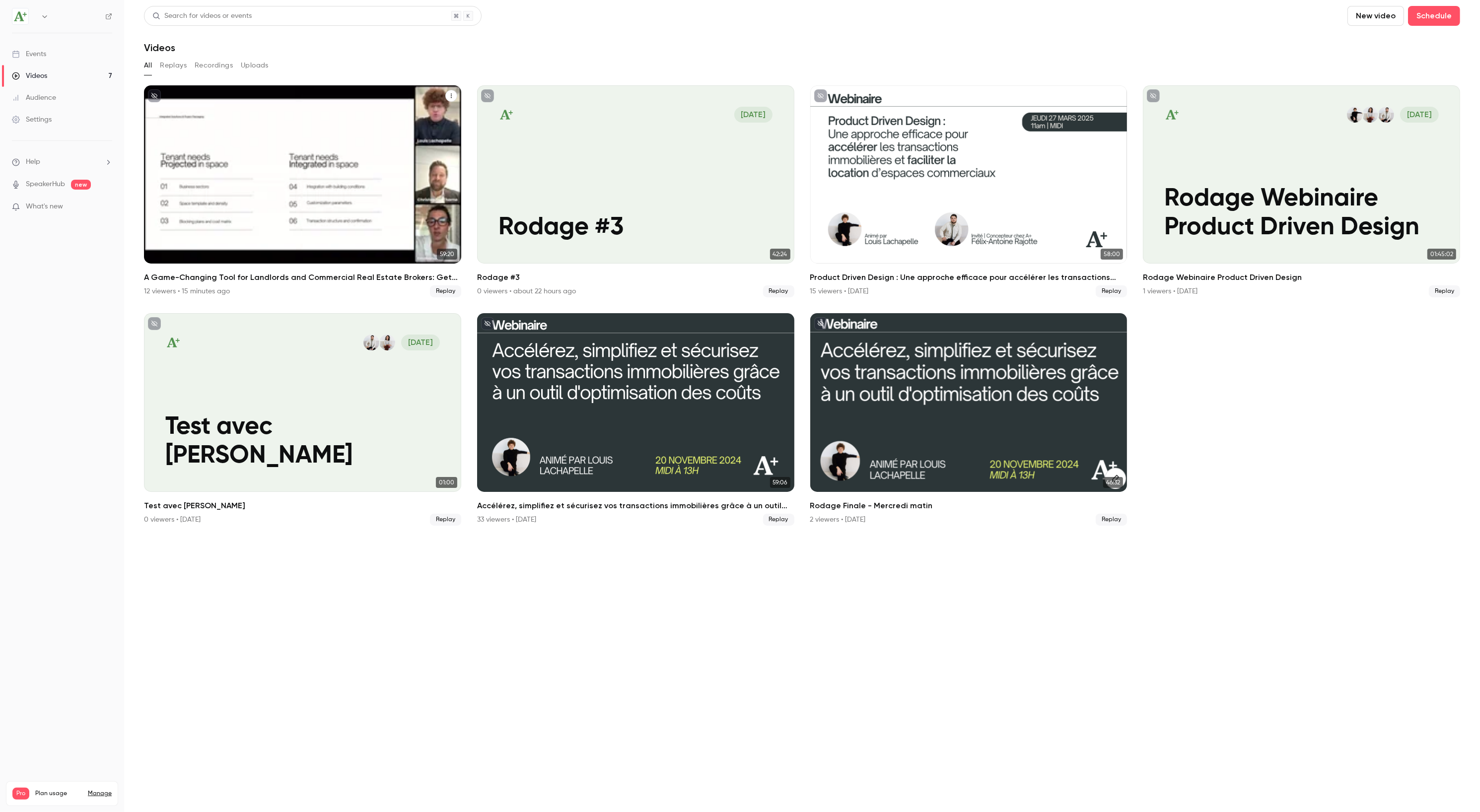
click at [450, 97] on icon "A Game-Changing Tool for Landlords and Commercial Real Estate Brokers: Get Deal…" at bounding box center [451, 96] width 6 height 6
click at [261, 188] on div at bounding box center [740, 406] width 1480 height 812
click at [261, 188] on div "A Game-Changing Tool for Landlords and Commercial Real Estate Brokers: Get Deal…" at bounding box center [302, 174] width 318 height 178
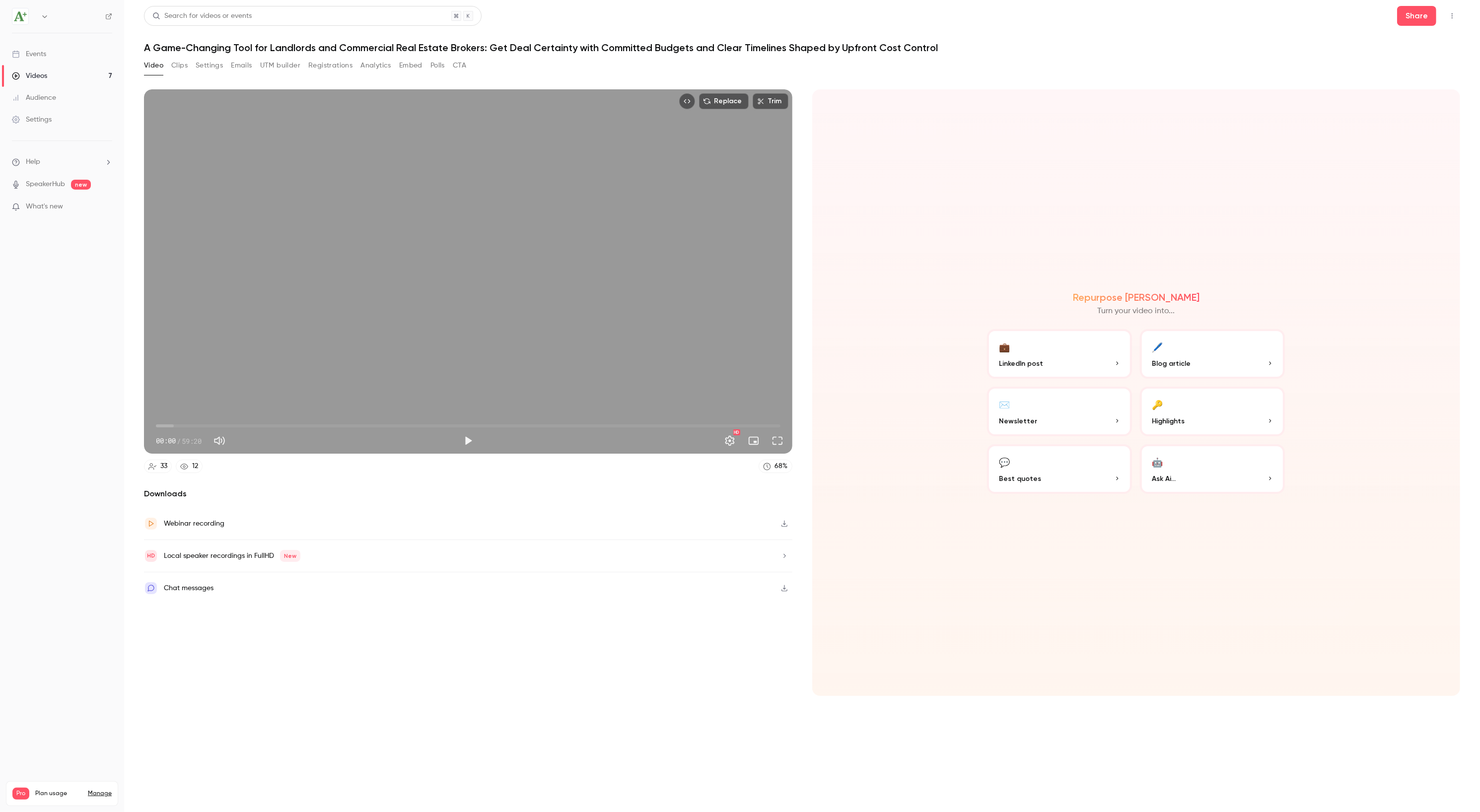
click at [1453, 14] on icon "Top Bar Actions" at bounding box center [1452, 16] width 8 height 7
click at [1453, 14] on div at bounding box center [740, 406] width 1480 height 812
click at [727, 443] on button "Settings" at bounding box center [729, 440] width 20 height 20
click at [727, 443] on div at bounding box center [740, 406] width 1480 height 812
click at [259, 526] on div "Webinar recording" at bounding box center [468, 523] width 649 height 32
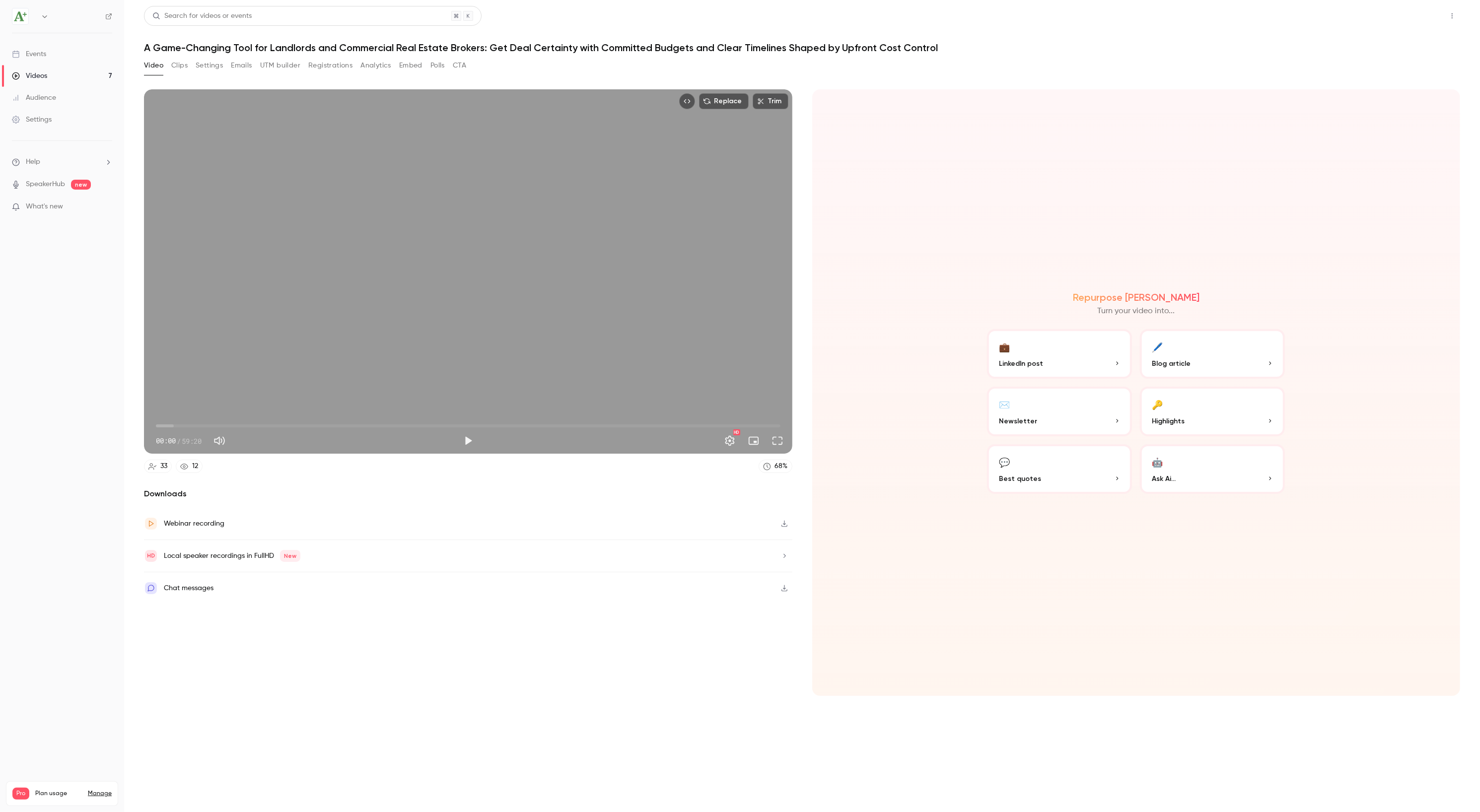
click at [1428, 18] on button "Share" at bounding box center [1417, 16] width 40 height 20
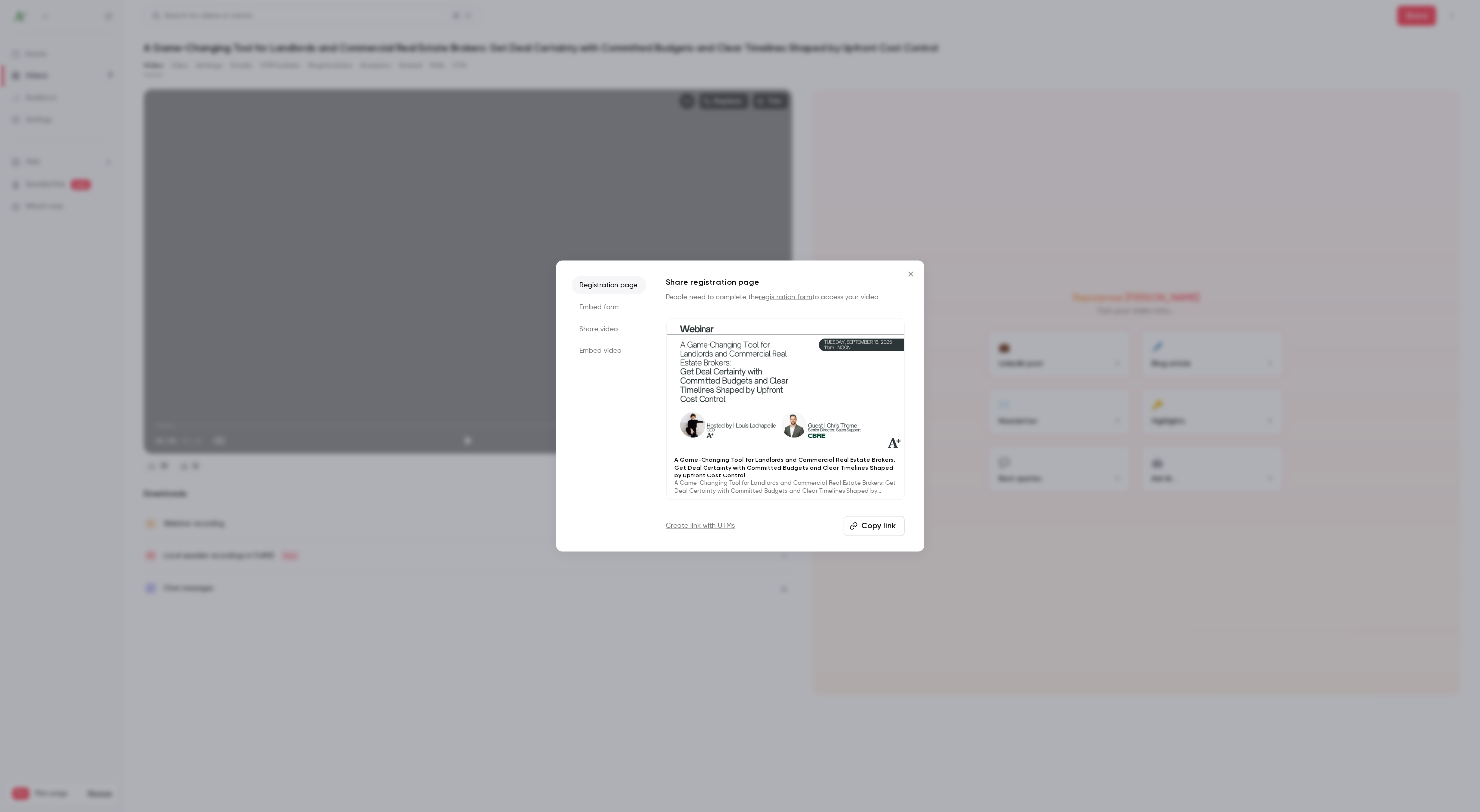
click at [877, 533] on button "Copy link" at bounding box center [873, 525] width 61 height 20
click at [884, 530] on button "Copy link" at bounding box center [873, 525] width 61 height 20
click at [912, 274] on icon "Close" at bounding box center [910, 275] width 12 height 8
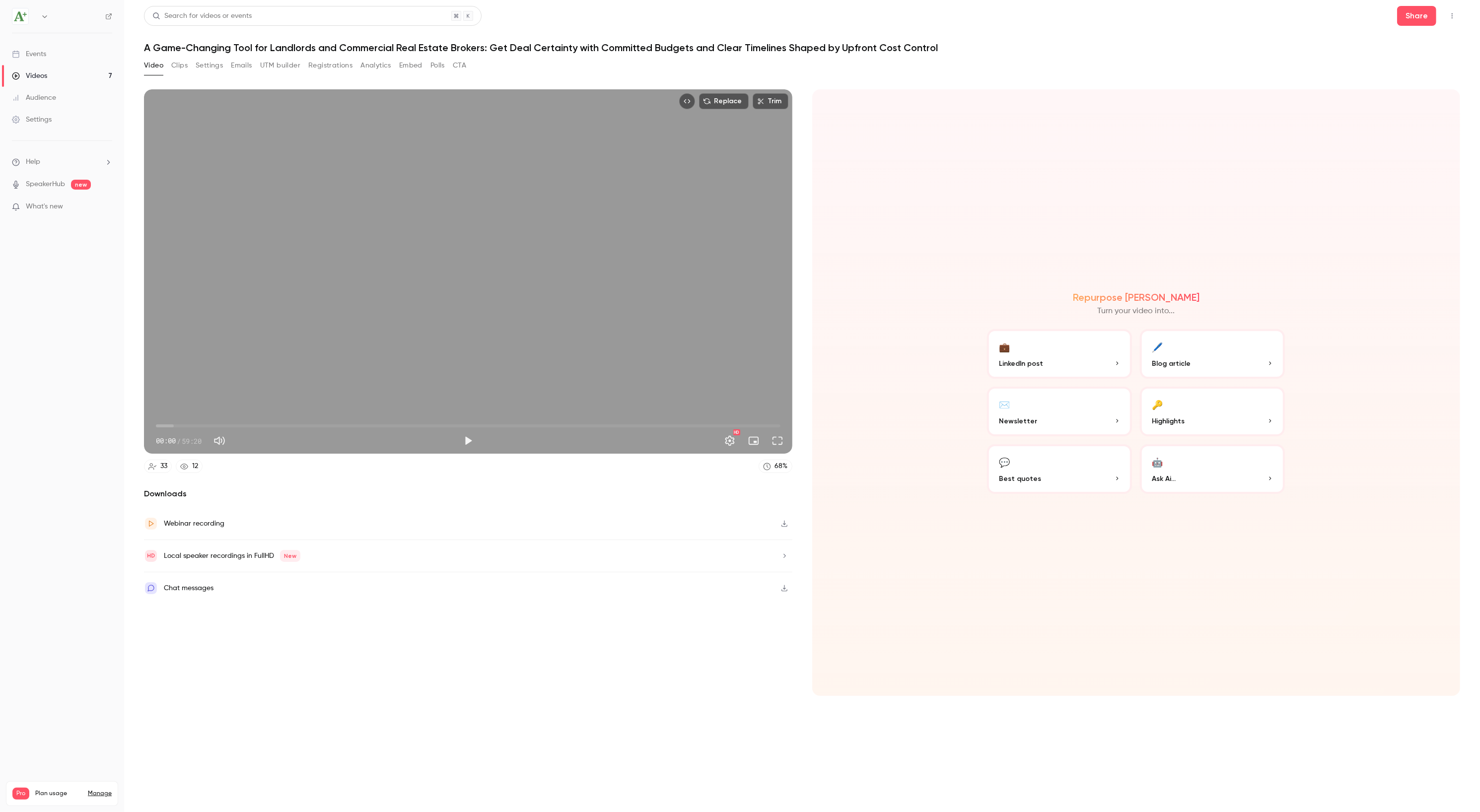
click at [245, 67] on button "Emails" at bounding box center [241, 66] width 21 height 16
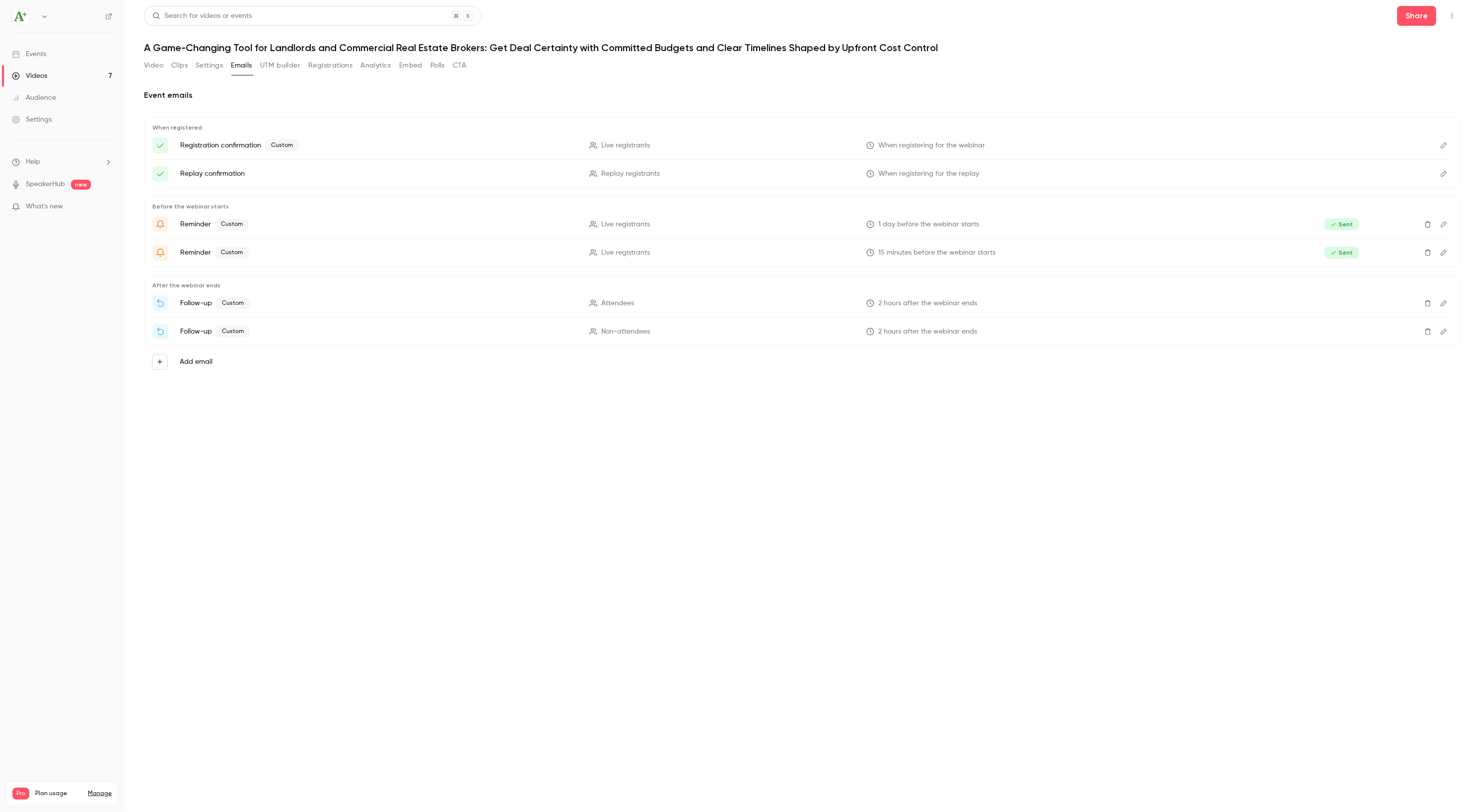
click at [1443, 304] on icon "Edit" at bounding box center [1444, 303] width 8 height 7
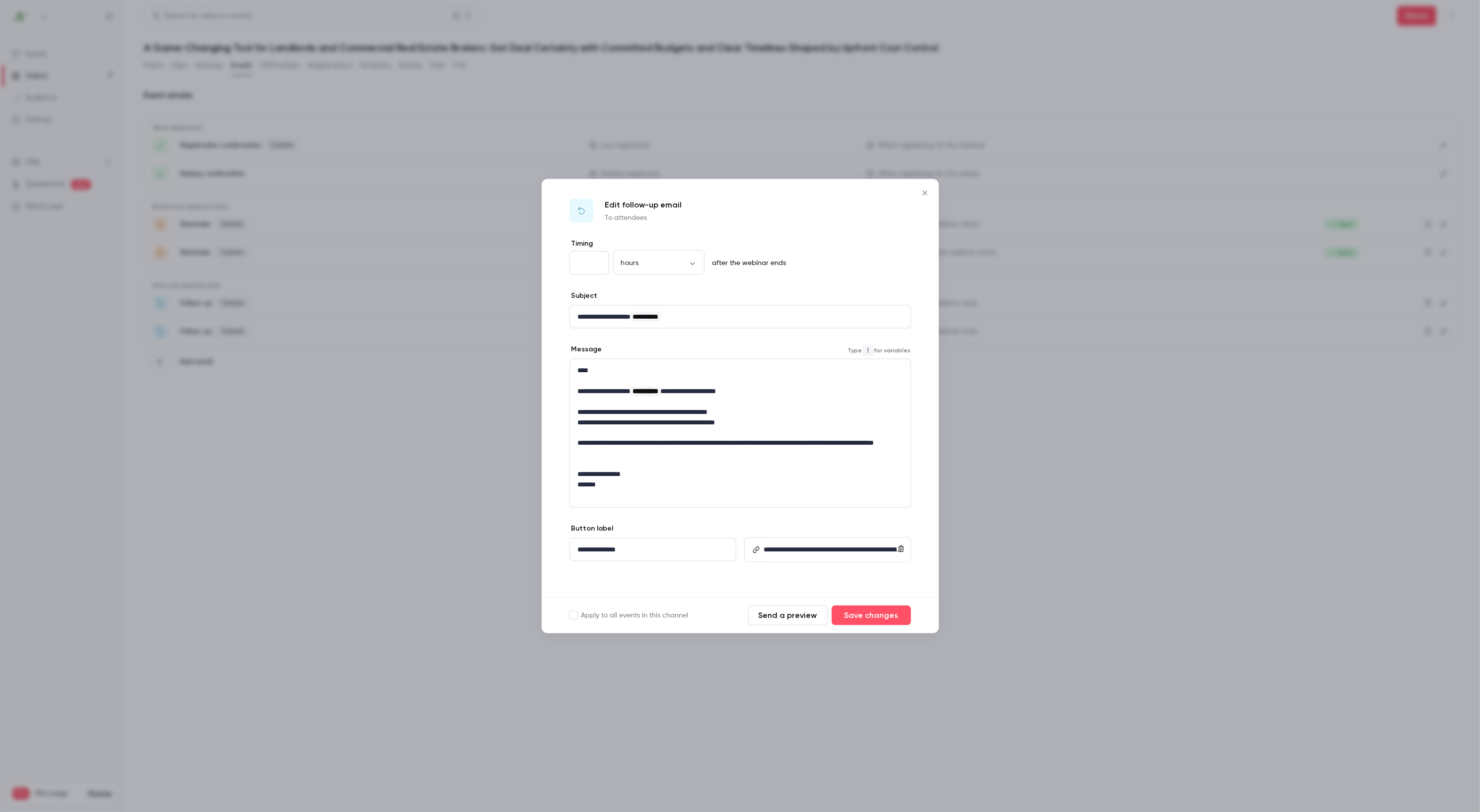
click at [691, 430] on p "editor" at bounding box center [740, 432] width 325 height 10
click at [676, 412] on p "**********" at bounding box center [740, 411] width 325 height 10
drag, startPoint x: 721, startPoint y: 413, endPoint x: 690, endPoint y: 414, distance: 31.0
click at [690, 414] on p "**********" at bounding box center [740, 411] width 325 height 10
click at [682, 431] on button "link" at bounding box center [687, 429] width 16 height 16
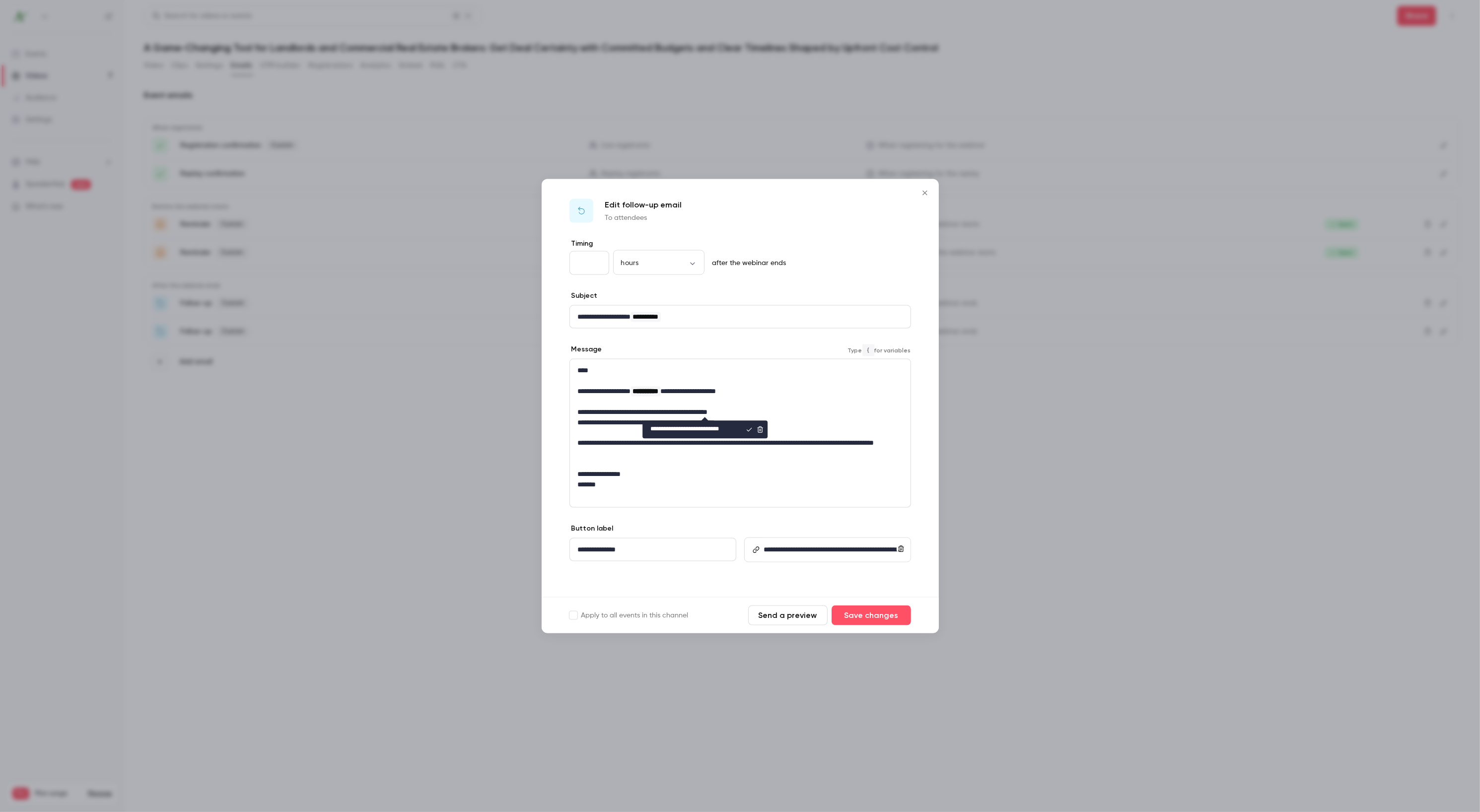
scroll to position [0, 1]
type input "**********"
click at [748, 431] on icon "editor" at bounding box center [749, 429] width 7 height 7
click at [824, 481] on p "*******" at bounding box center [740, 484] width 325 height 10
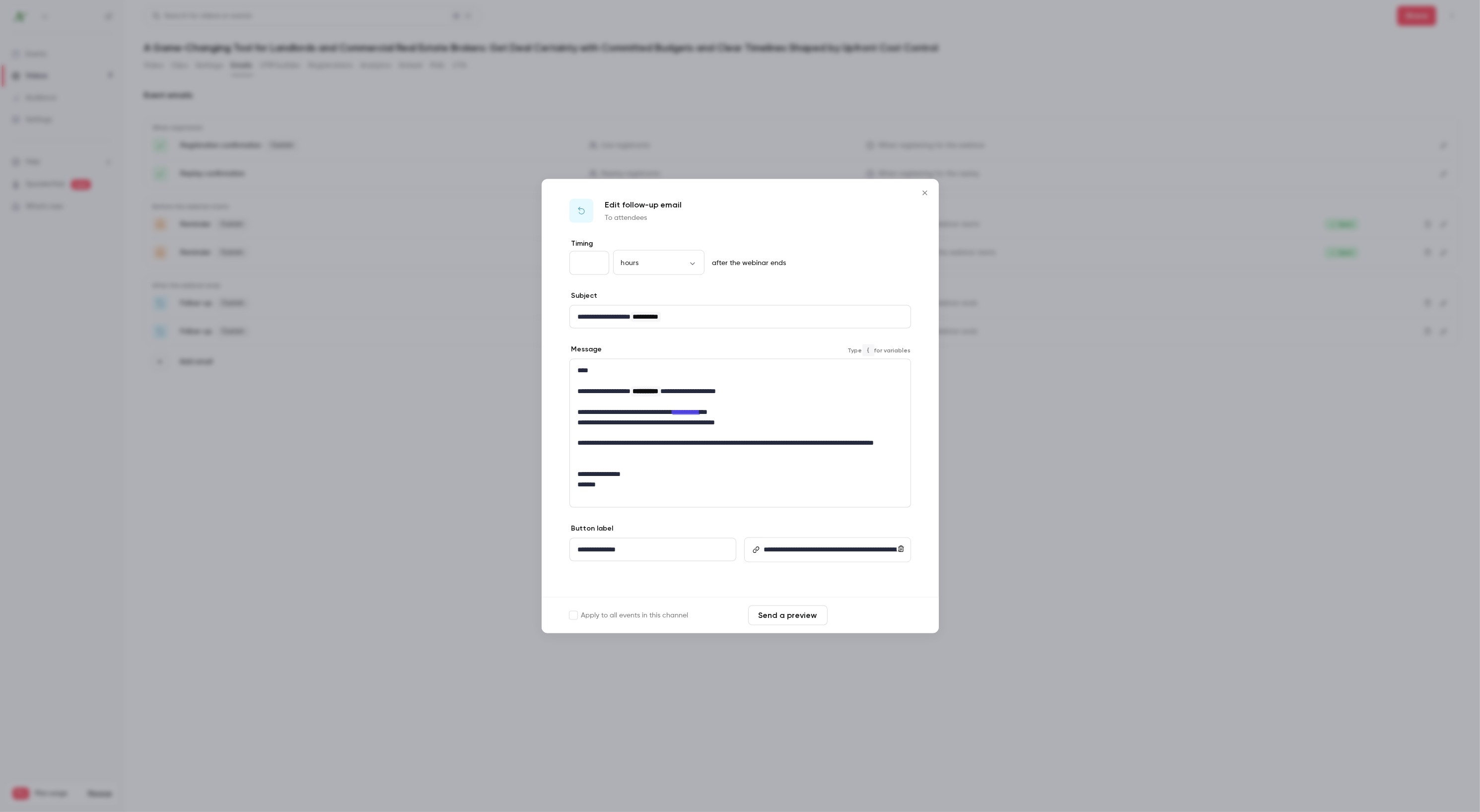
click at [865, 617] on button "Save changes" at bounding box center [871, 614] width 79 height 20
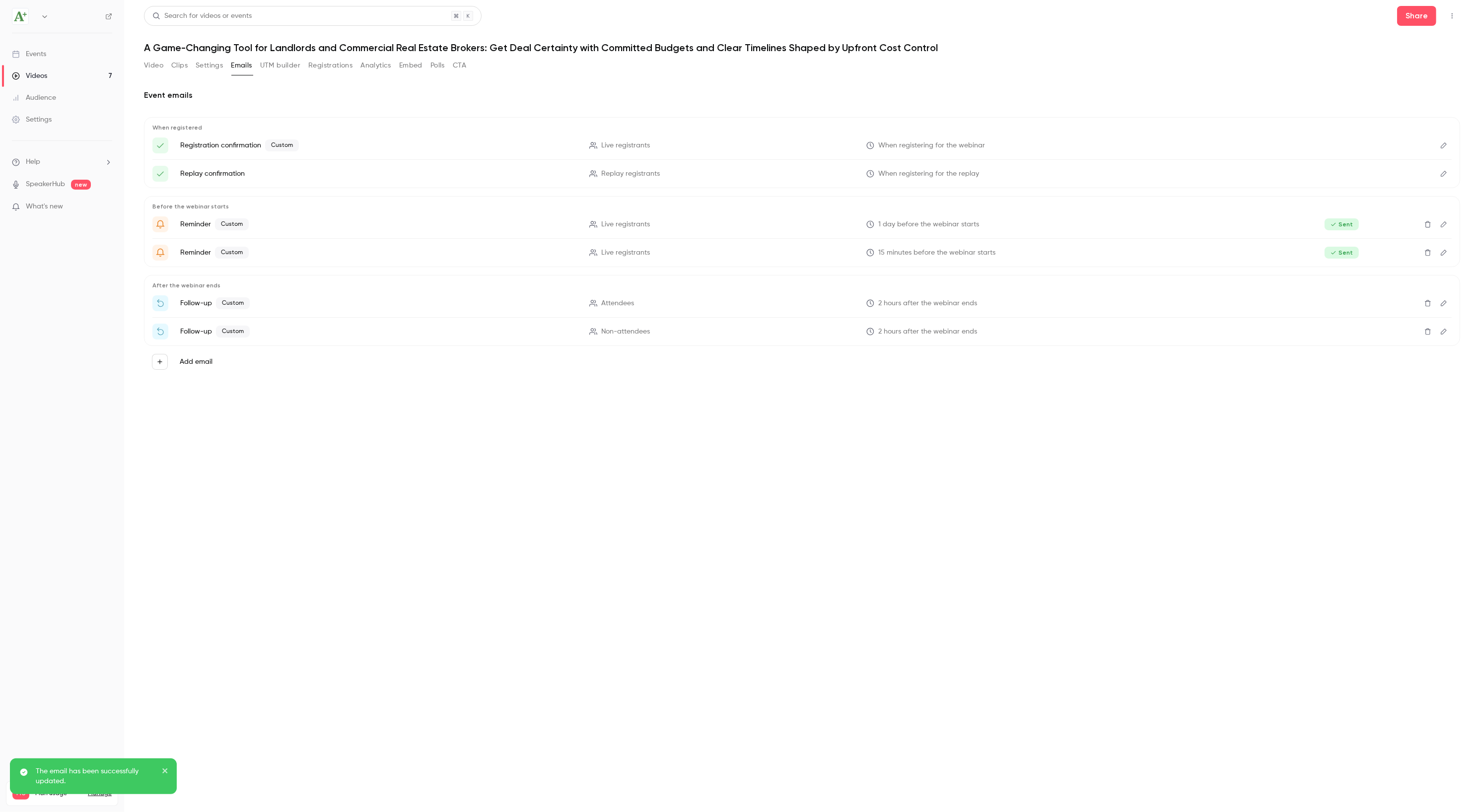
click at [1446, 336] on button "Edit" at bounding box center [1444, 332] width 16 height 16
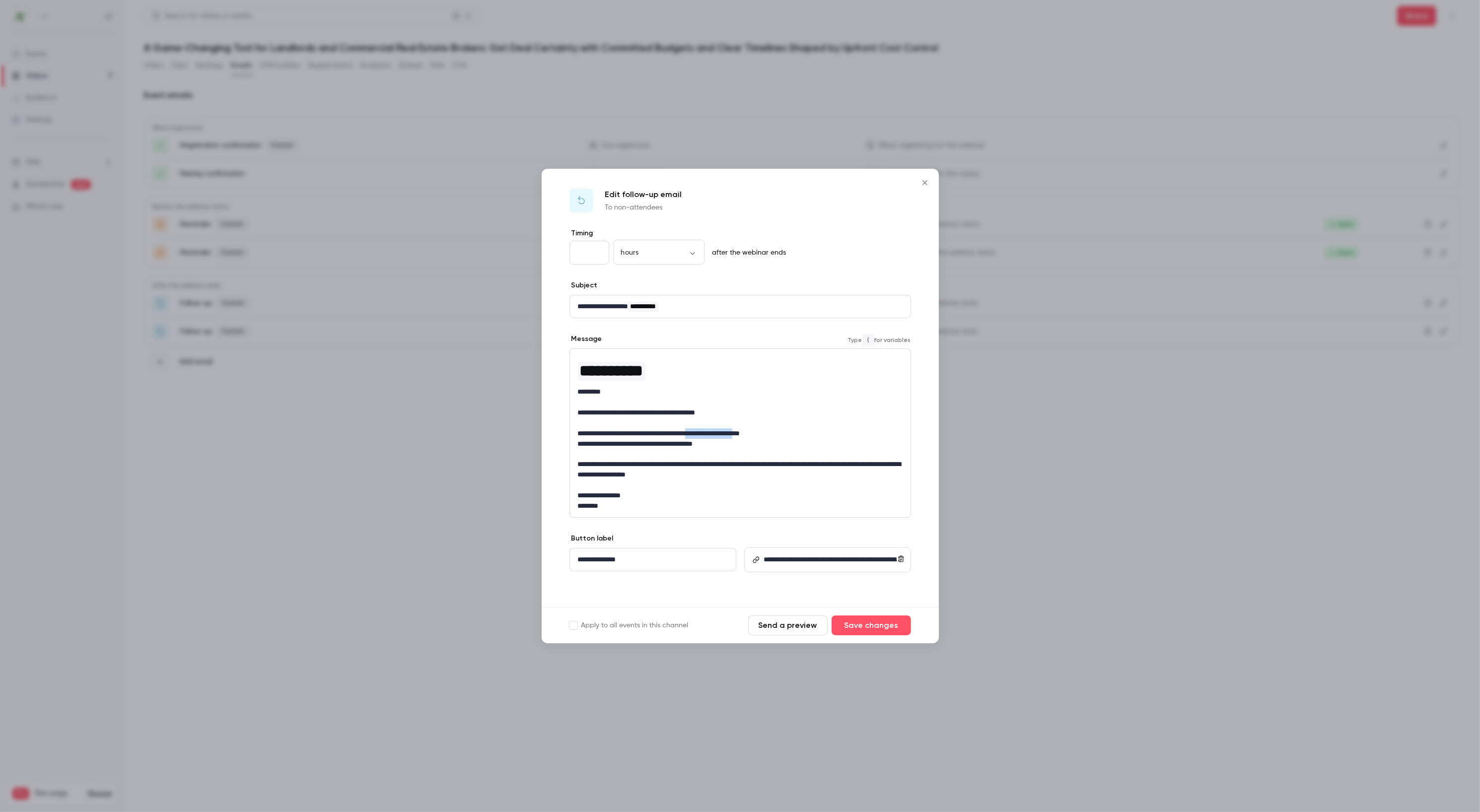
drag, startPoint x: 751, startPoint y: 431, endPoint x: 695, endPoint y: 434, distance: 56.1
click at [695, 434] on p "**********" at bounding box center [740, 433] width 325 height 10
click at [707, 450] on icon "link" at bounding box center [706, 450] width 8 height 7
type input "**********"
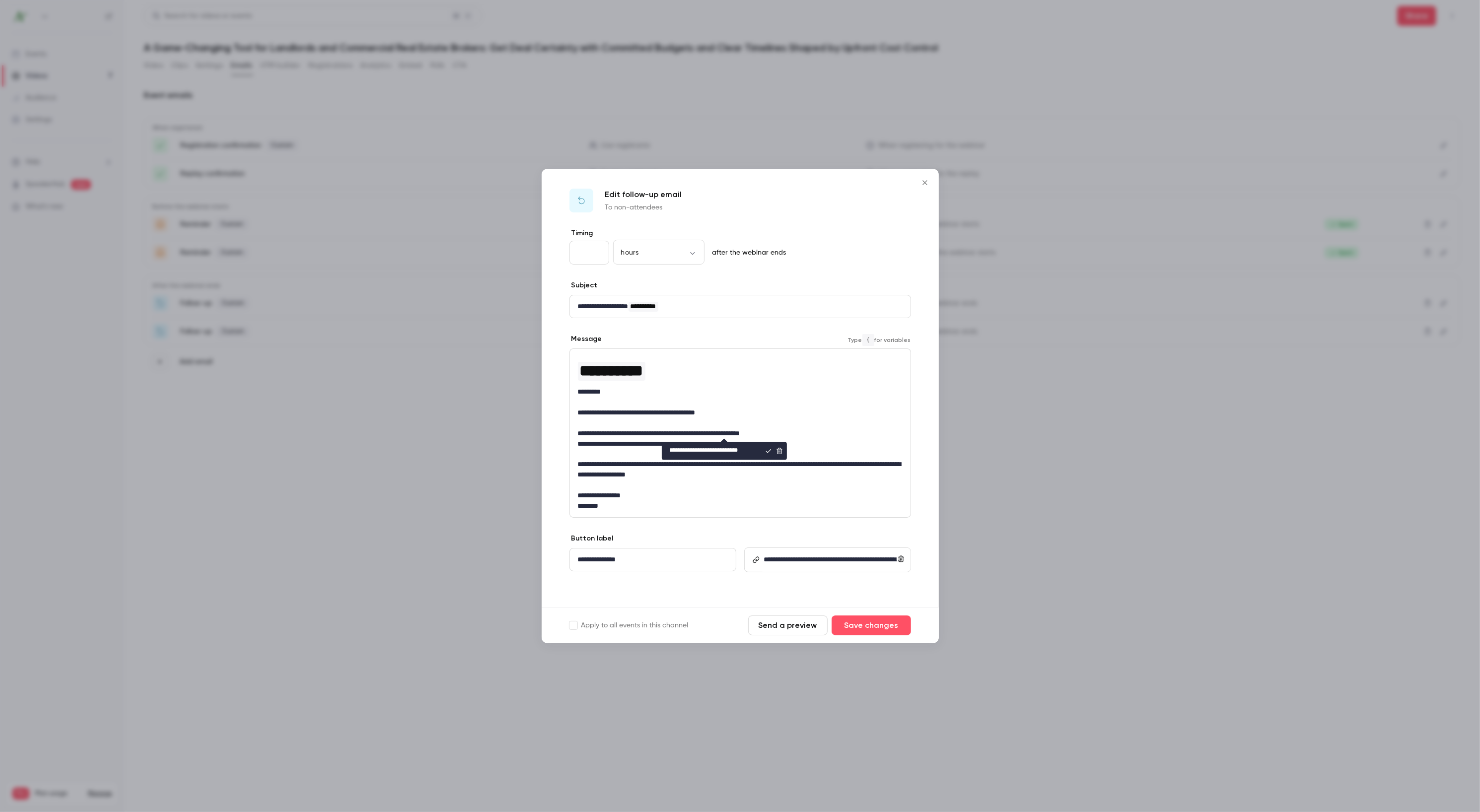
click at [766, 453] on icon "editor" at bounding box center [768, 450] width 7 height 7
click at [865, 625] on button "Save changes" at bounding box center [871, 624] width 79 height 20
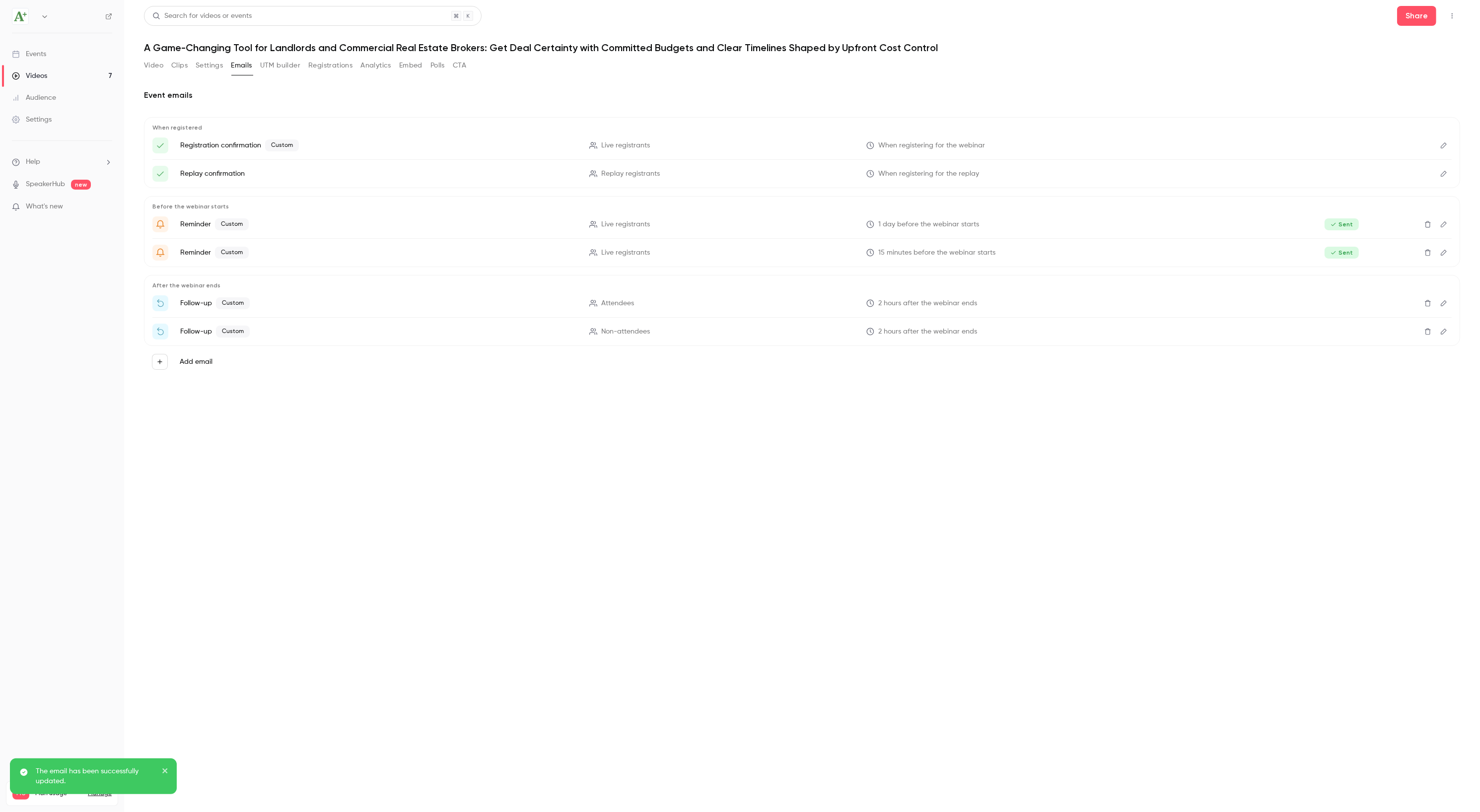
click at [1442, 305] on icon "Edit" at bounding box center [1444, 303] width 8 height 7
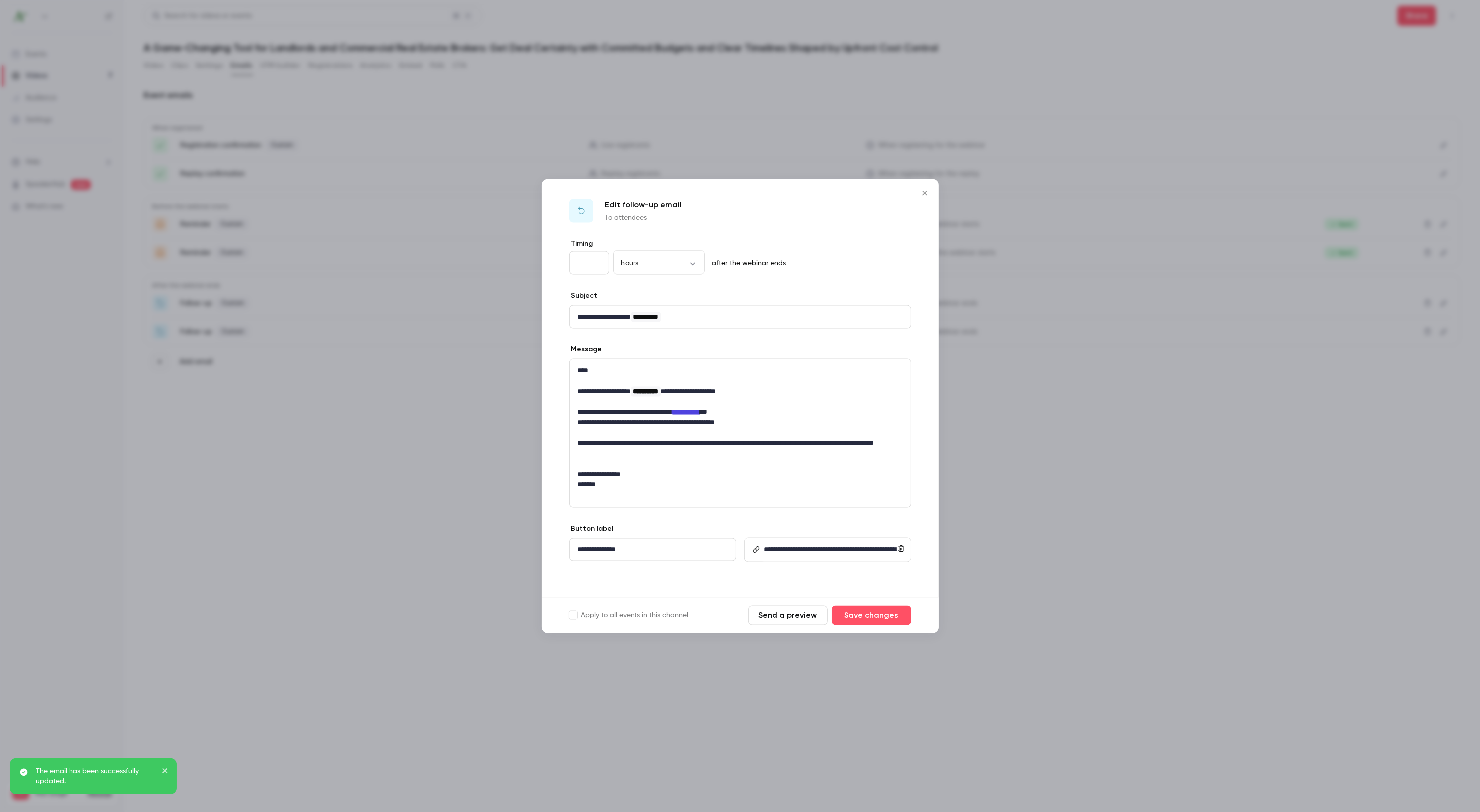
click at [783, 617] on button "Send a preview" at bounding box center [788, 614] width 79 height 20
click at [920, 194] on icon "Close" at bounding box center [924, 193] width 12 height 8
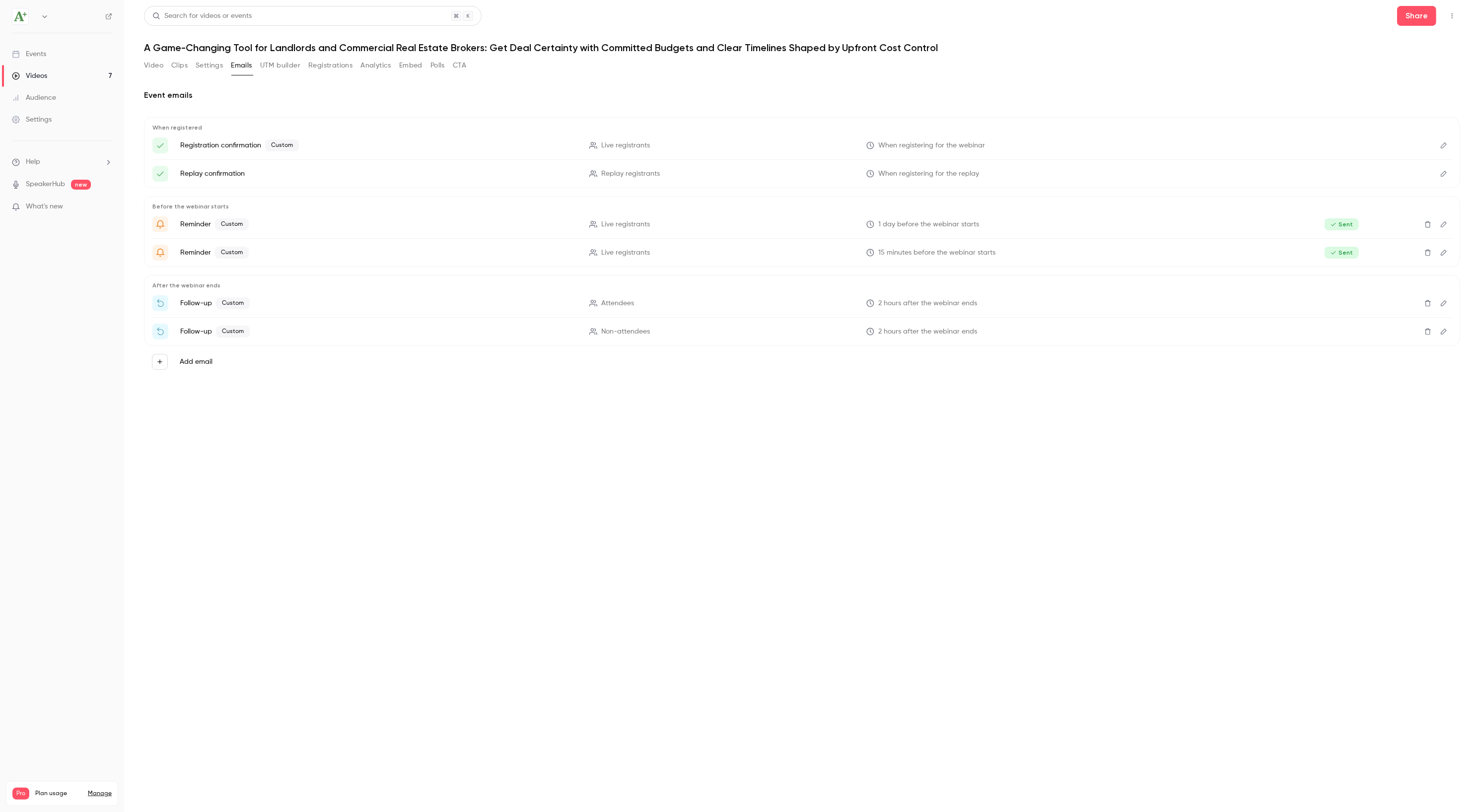
click at [1444, 305] on icon "Edit" at bounding box center [1444, 303] width 8 height 7
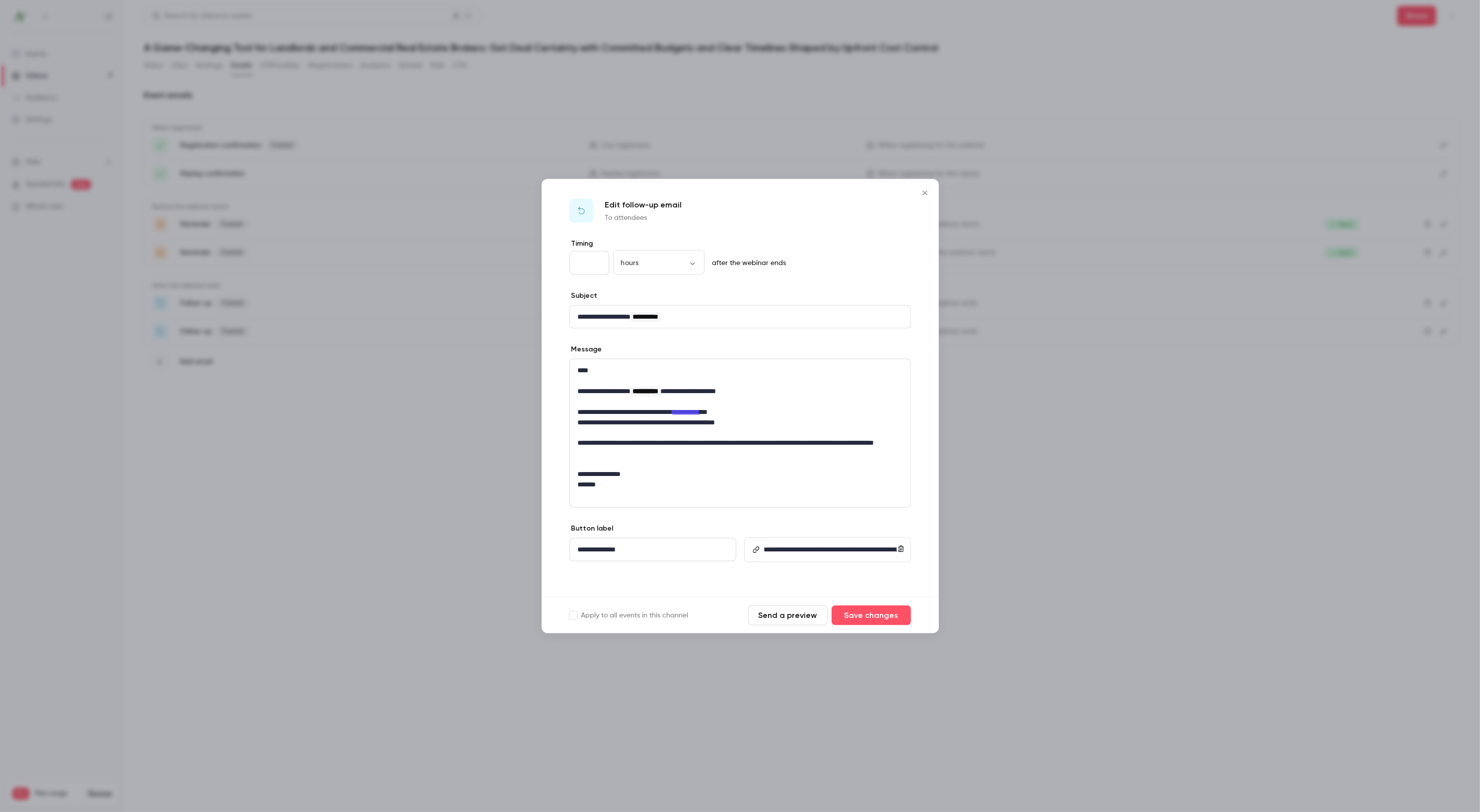
click at [589, 260] on input "*" at bounding box center [589, 263] width 40 height 24
type input "*"
click at [893, 619] on button "Save changes" at bounding box center [871, 614] width 79 height 20
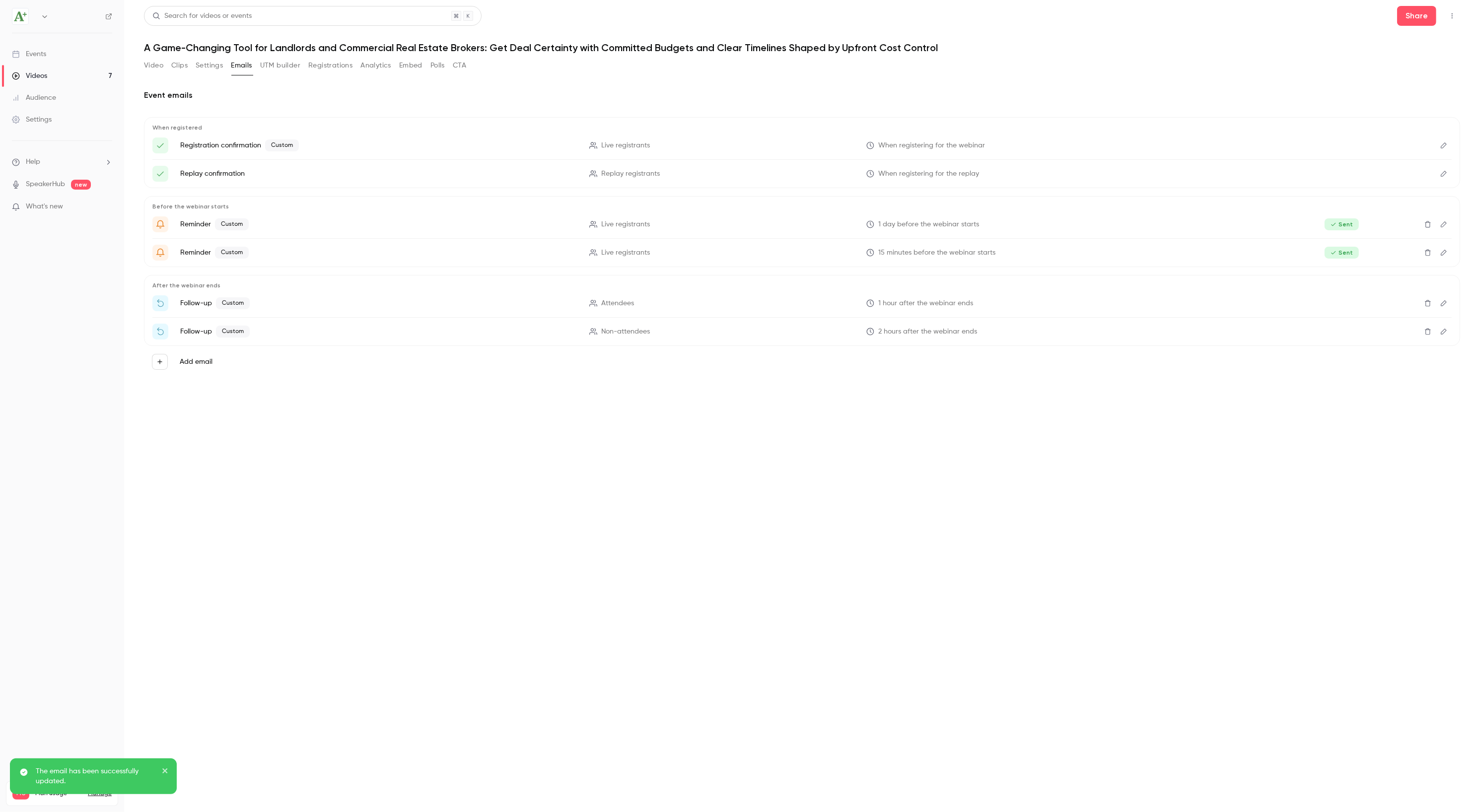
click at [1445, 331] on icon "Edit" at bounding box center [1444, 332] width 6 height 6
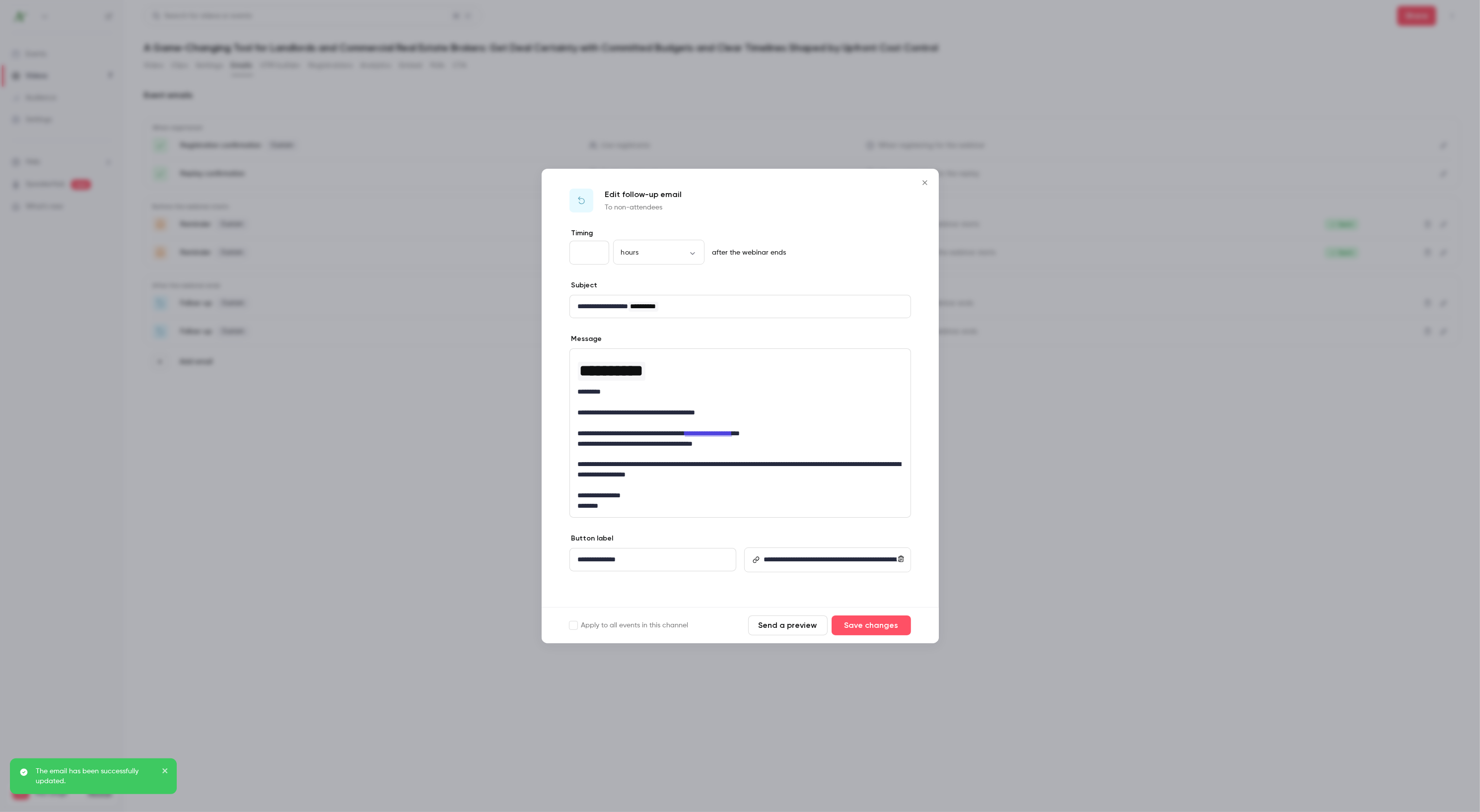
click at [590, 251] on input "*" at bounding box center [589, 252] width 40 height 24
type input "*"
click at [867, 631] on button "Save changes" at bounding box center [871, 624] width 79 height 20
